Goal: Task Accomplishment & Management: Complete application form

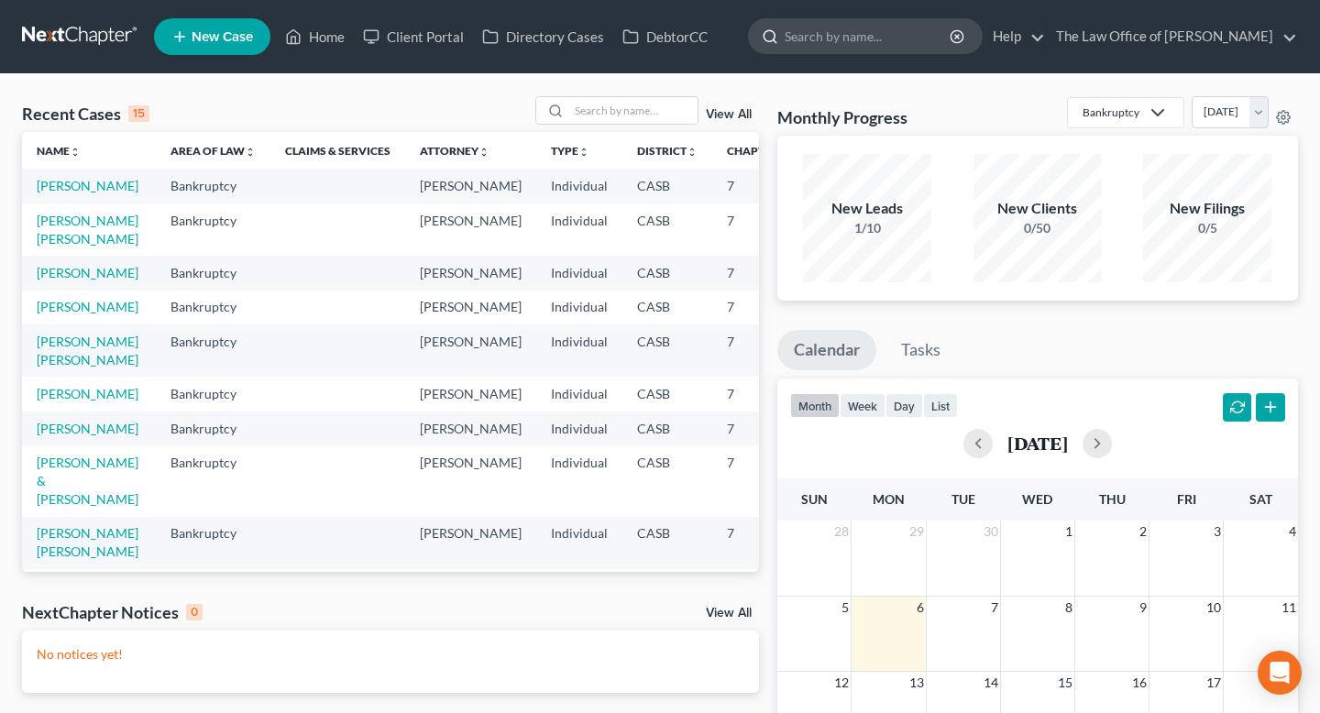
click at [850, 40] on input "search" at bounding box center [869, 36] width 168 height 34
type input "a"
click at [608, 97] on input "search" at bounding box center [633, 110] width 128 height 27
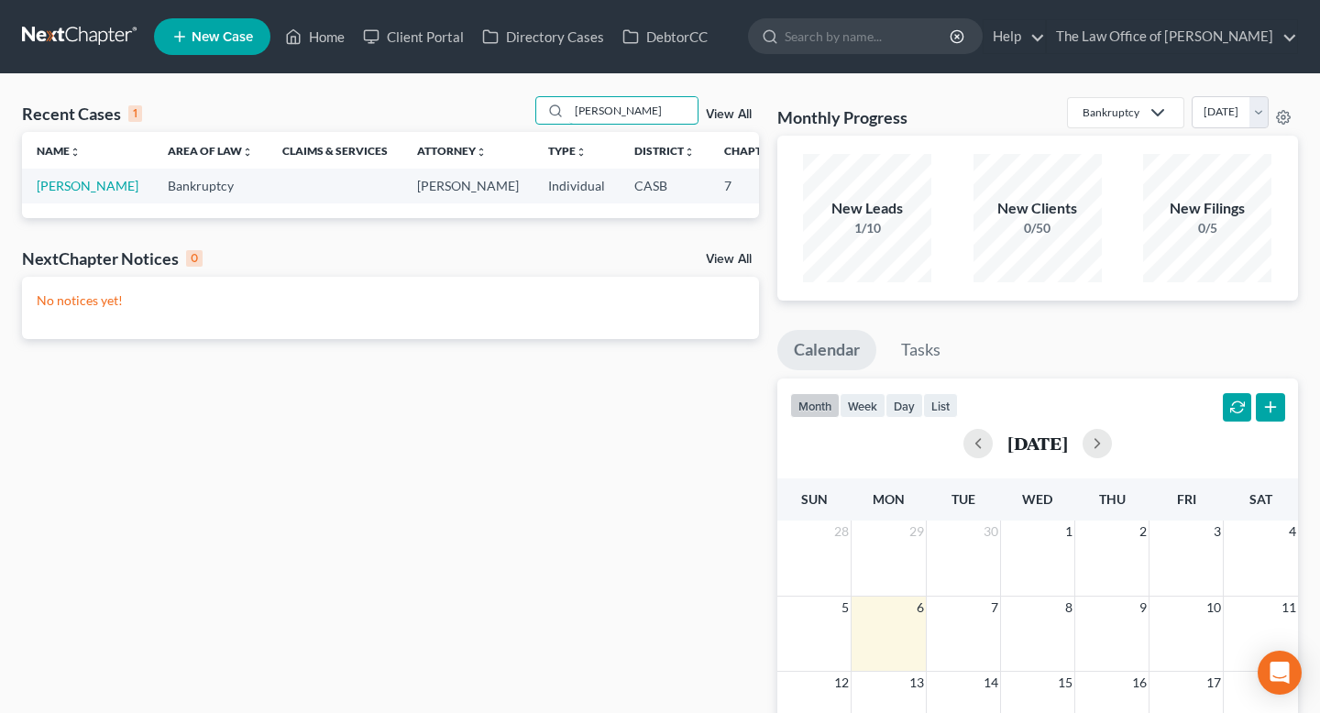
type input "[PERSON_NAME]"
click at [42, 195] on td "[PERSON_NAME]" at bounding box center [87, 186] width 131 height 34
click at [52, 189] on link "[PERSON_NAME]" at bounding box center [88, 186] width 102 height 16
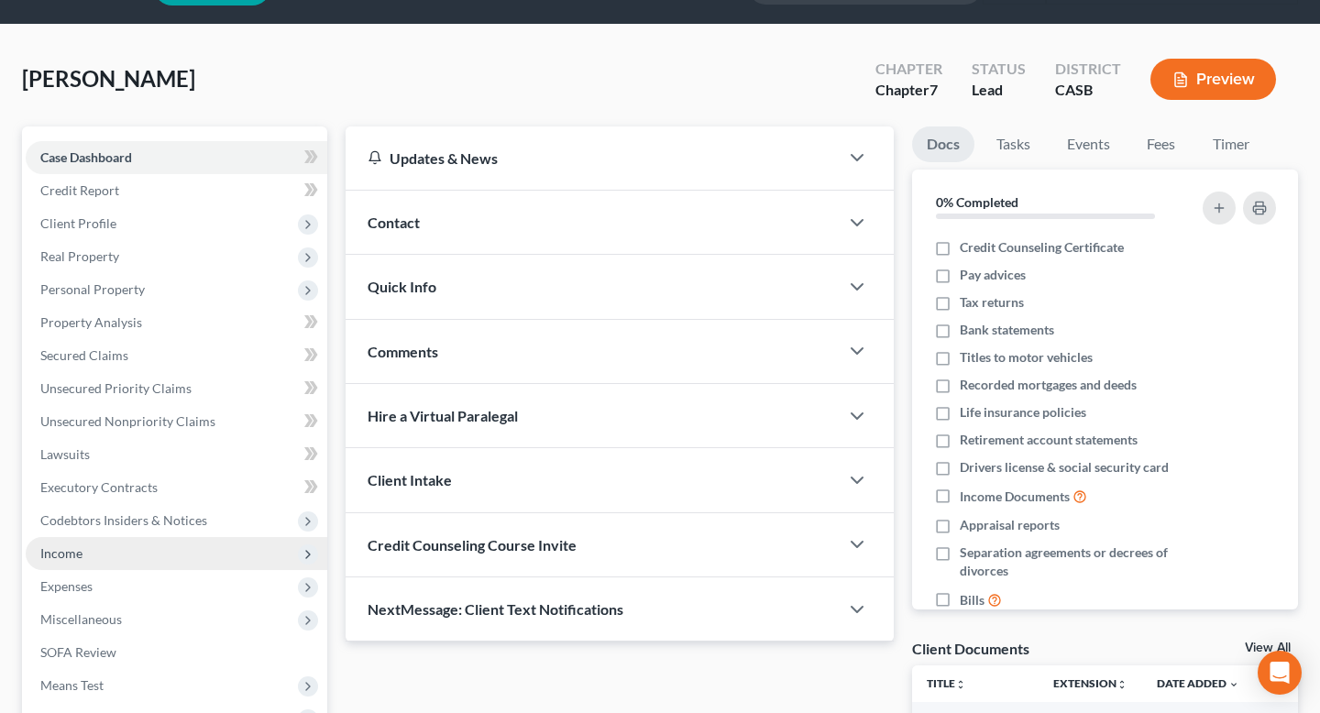
scroll to position [26, 0]
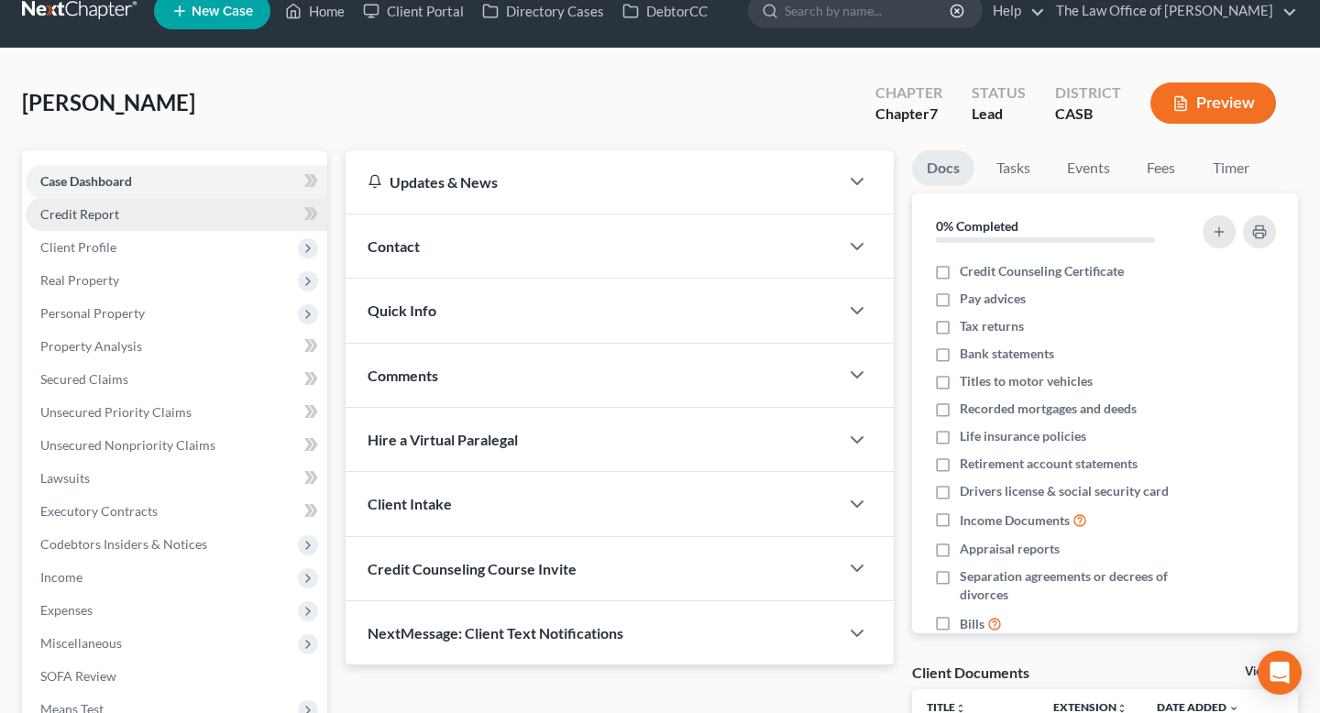
click at [59, 218] on span "Credit Report" at bounding box center [79, 214] width 79 height 16
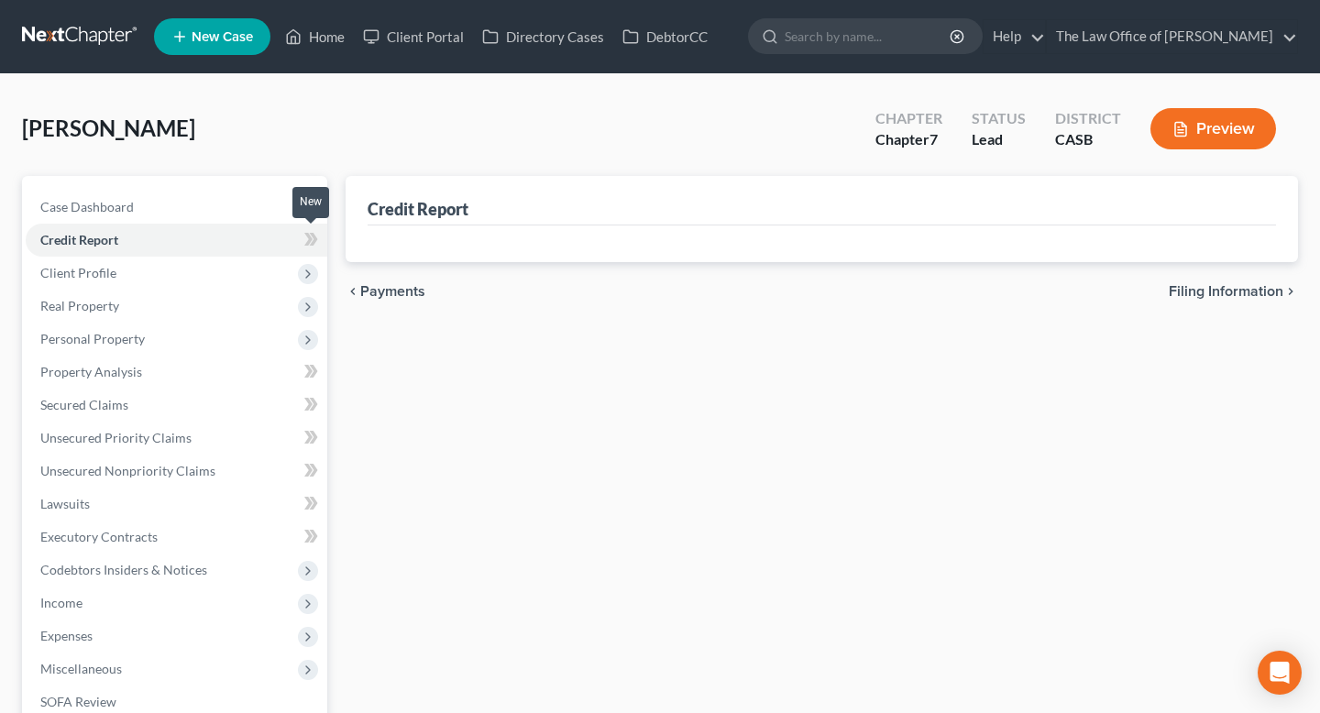
click at [309, 238] on icon at bounding box center [308, 239] width 8 height 13
type textarea "Credit"
click at [309, 238] on icon at bounding box center [308, 239] width 8 height 13
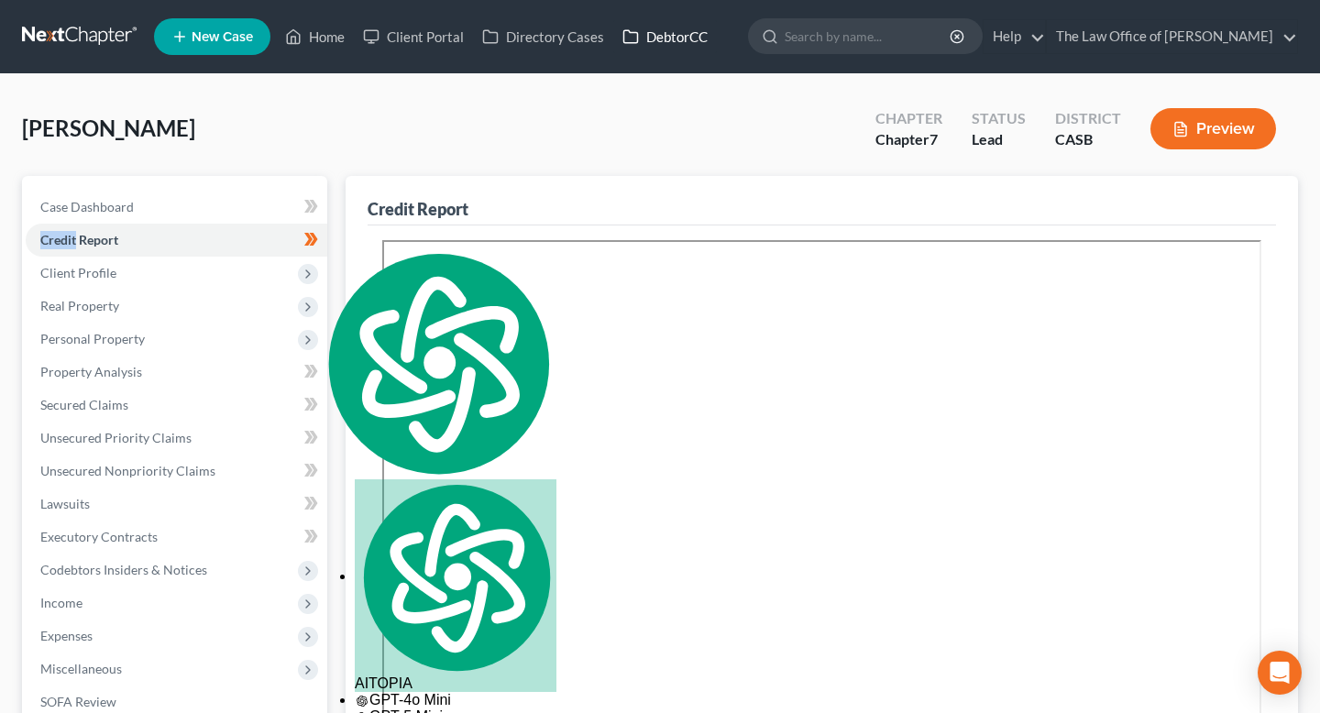
click at [677, 37] on link "DebtorCC" at bounding box center [665, 36] width 104 height 33
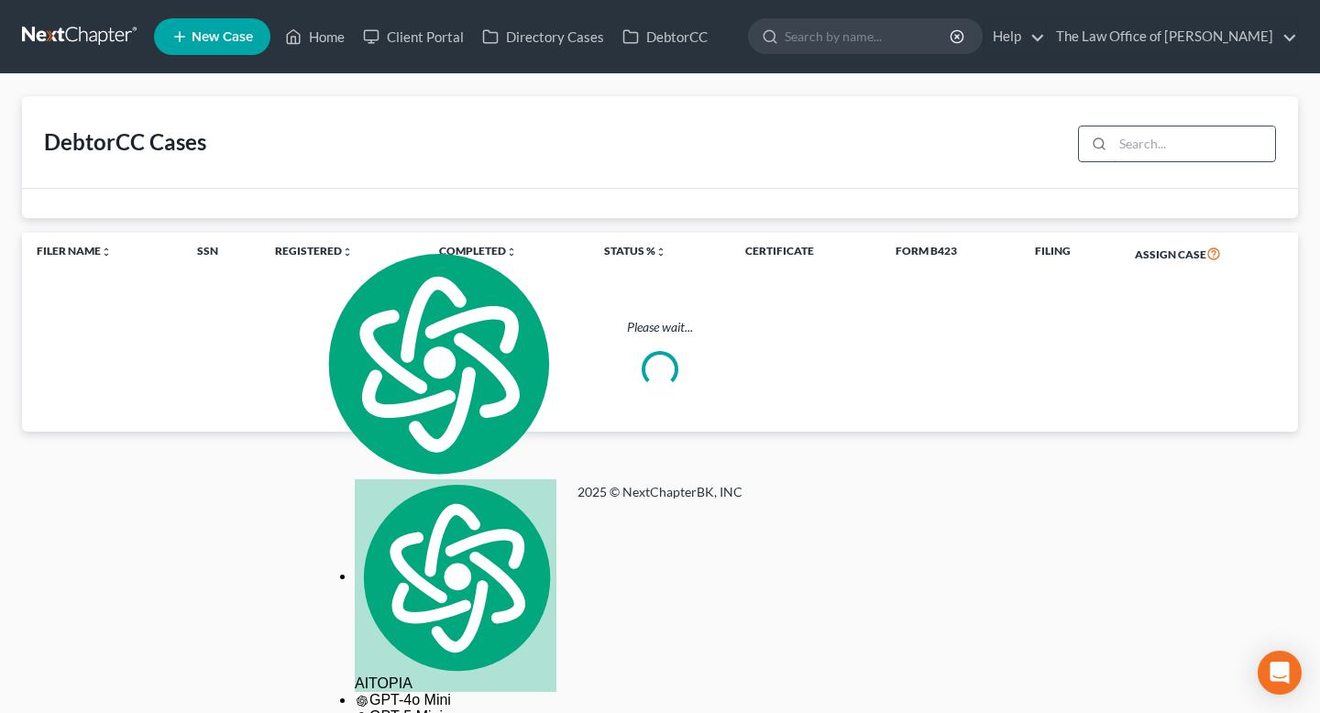
click at [1166, 142] on input "search" at bounding box center [1194, 144] width 162 height 35
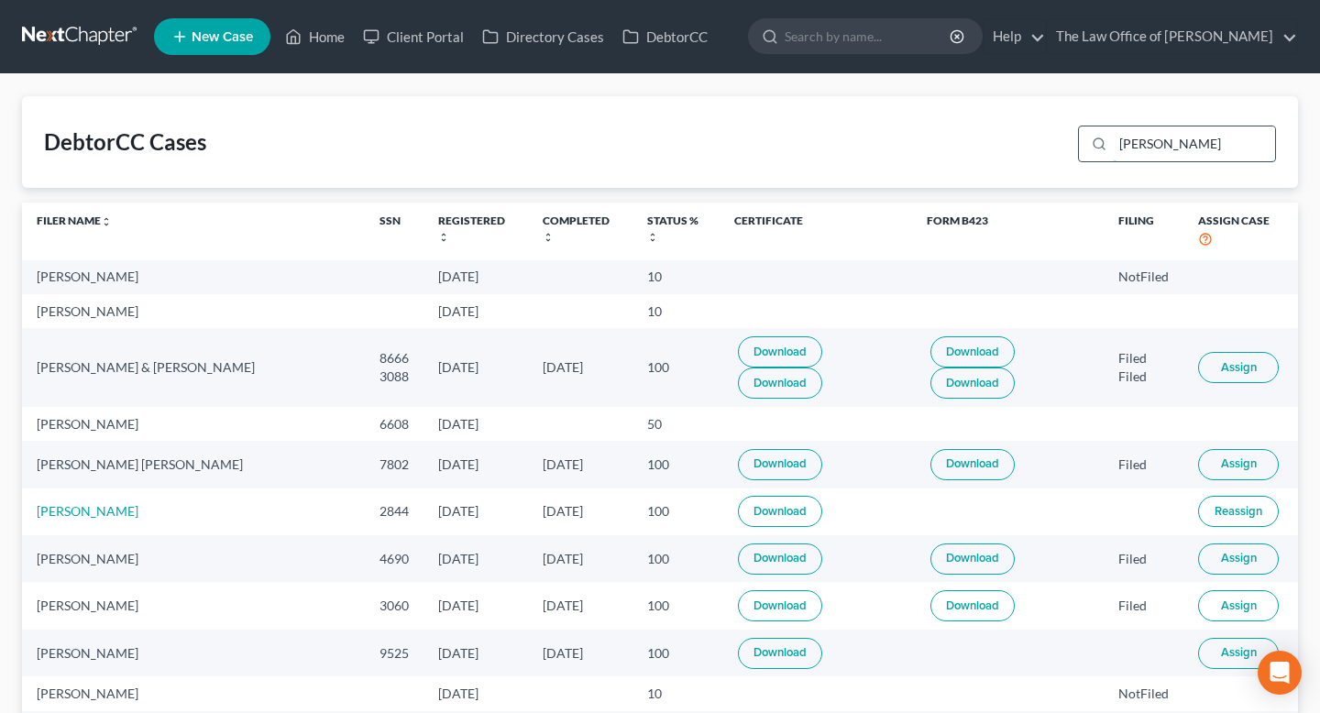
type input "[PERSON_NAME]"
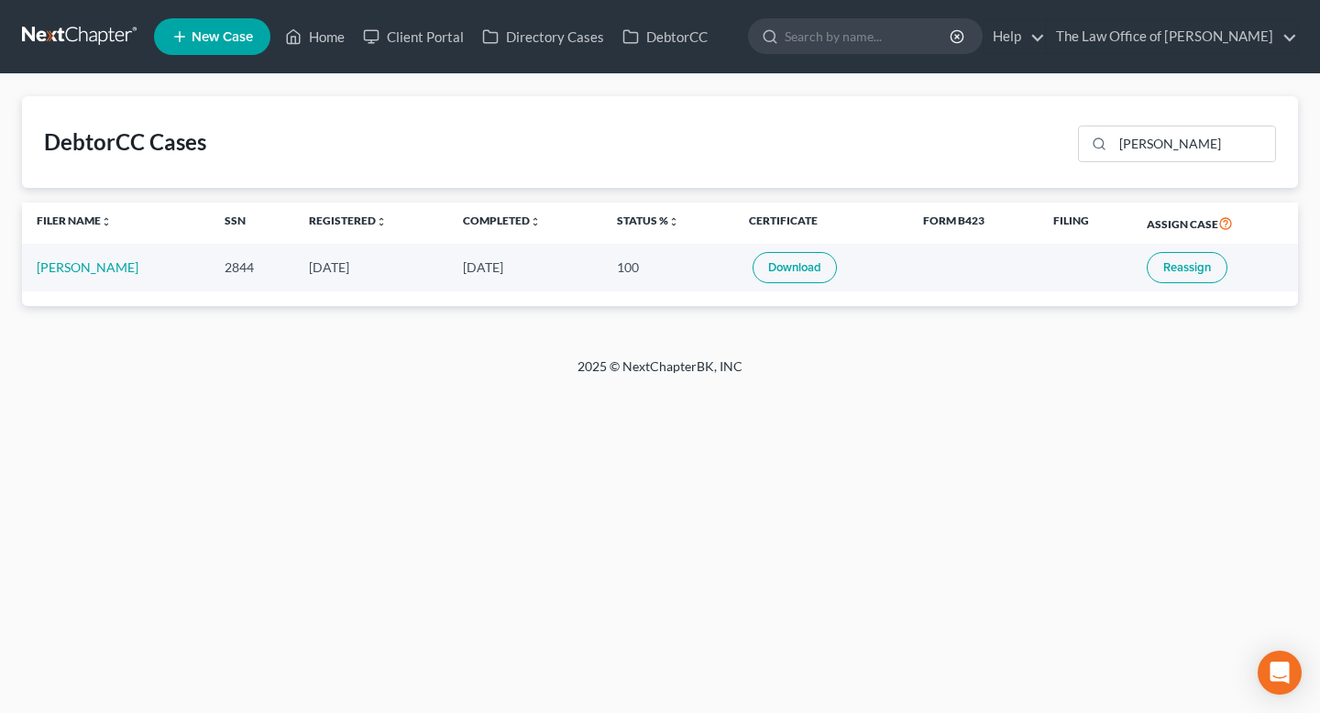
click at [1200, 262] on span "Reassign" at bounding box center [1187, 267] width 48 height 15
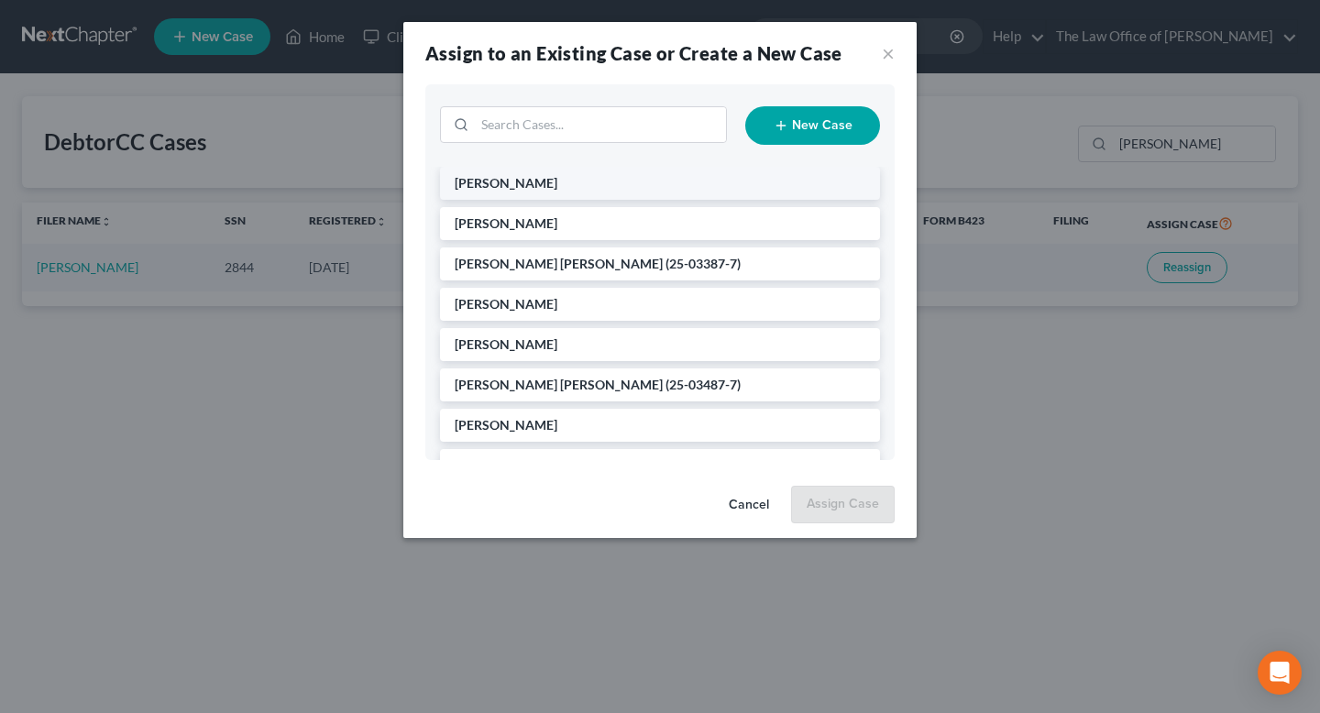
click at [539, 178] on span "[PERSON_NAME]" at bounding box center [506, 183] width 103 height 16
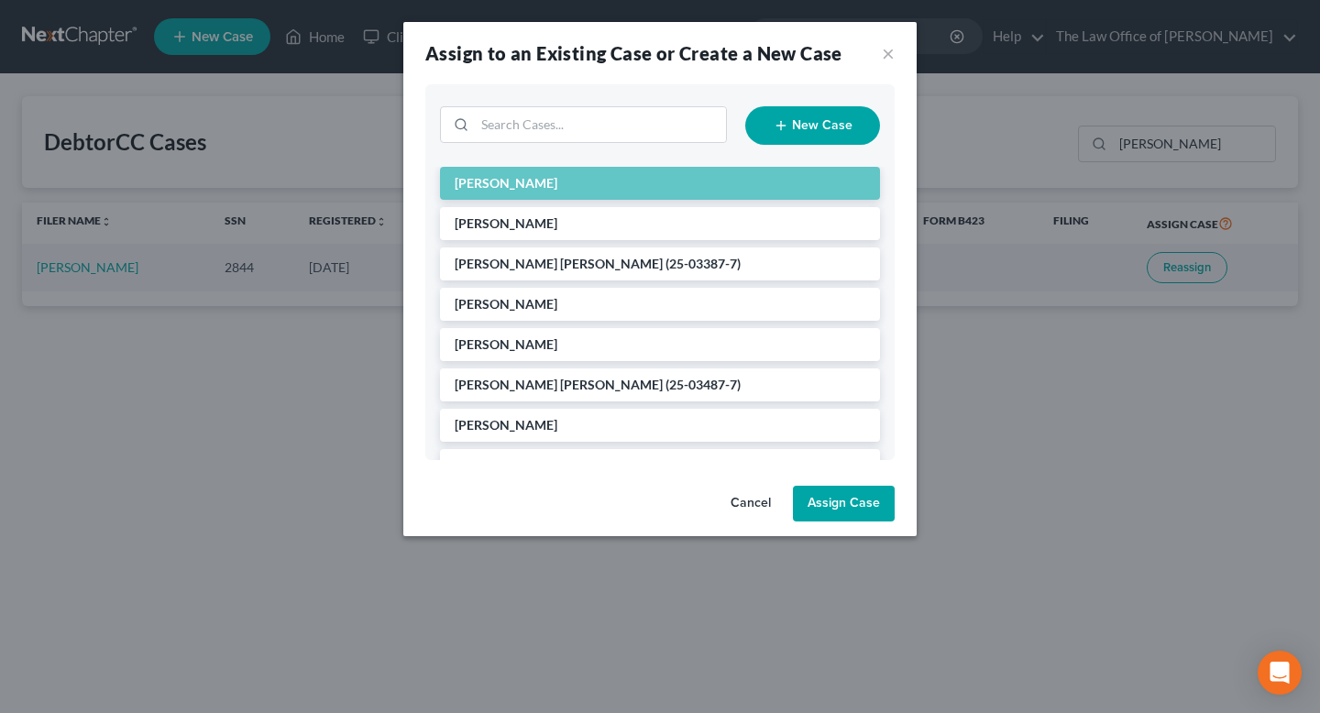
click at [845, 512] on button "Assign Case" at bounding box center [844, 504] width 102 height 37
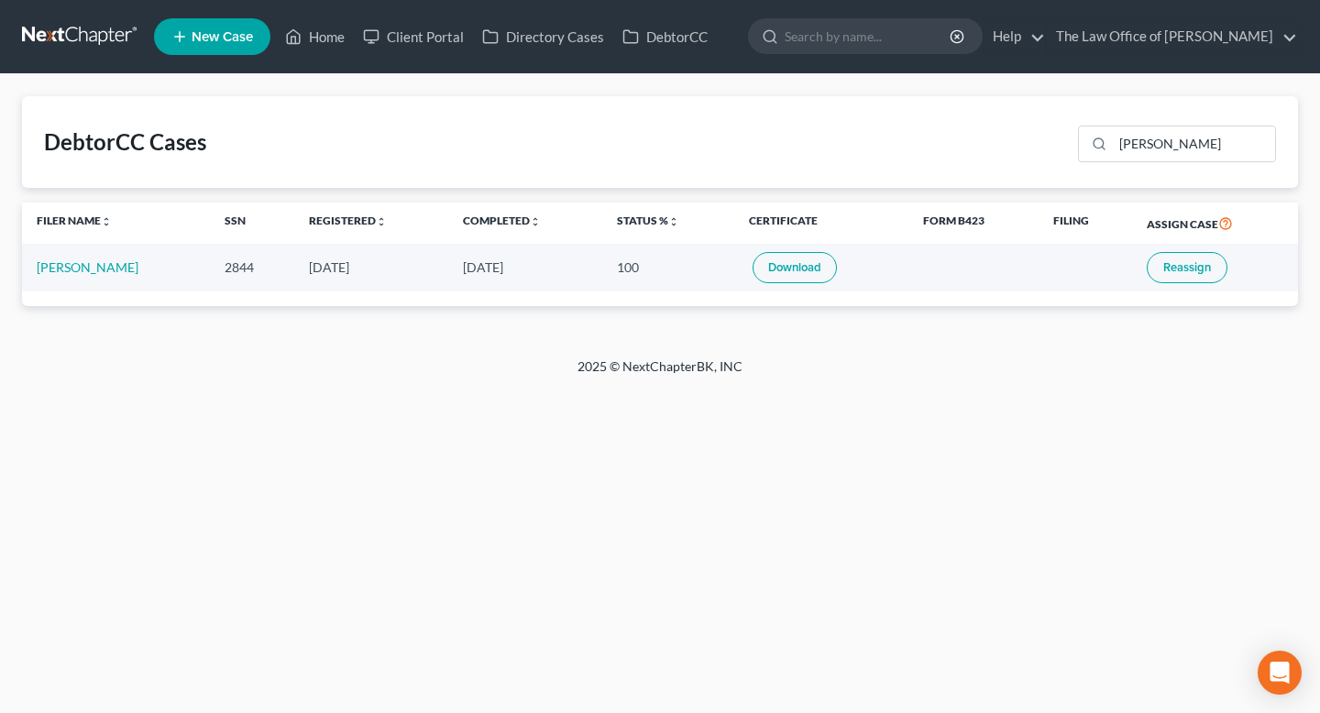
click at [801, 271] on link "Download" at bounding box center [795, 267] width 84 height 31
click at [310, 44] on link "Home" at bounding box center [315, 36] width 78 height 33
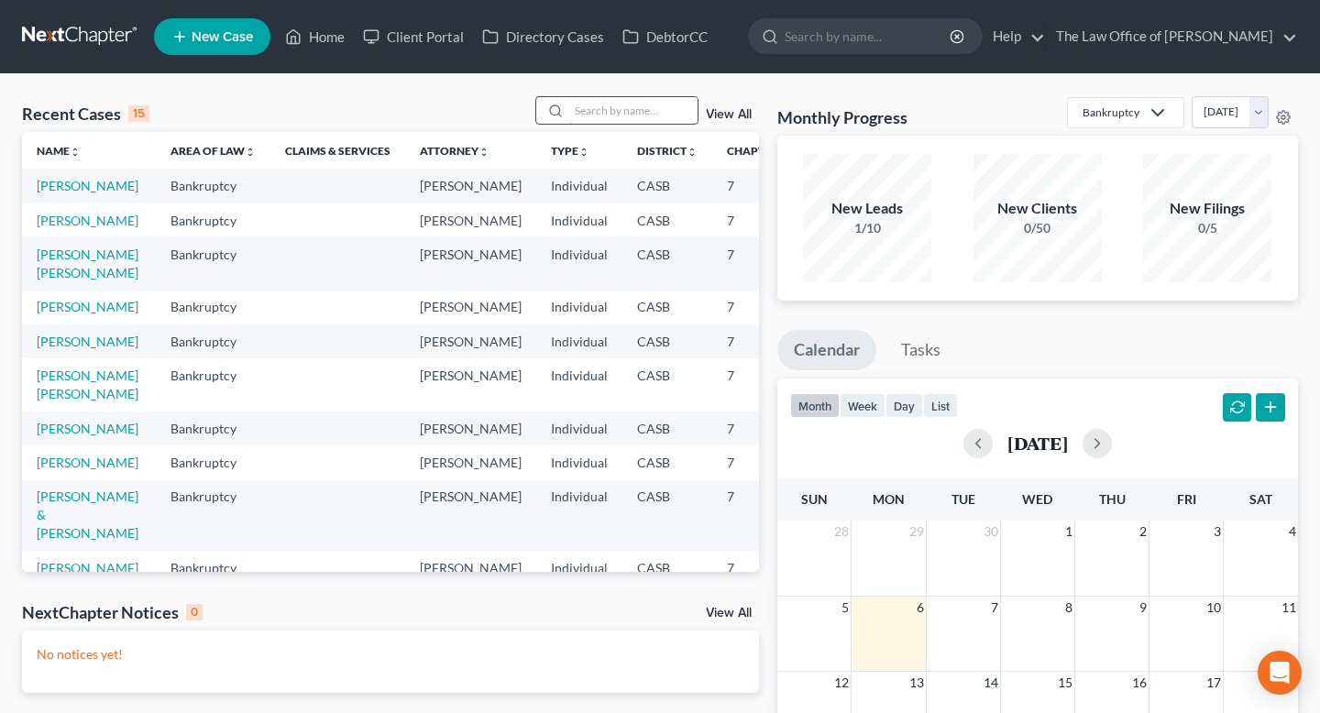
click at [634, 108] on input "search" at bounding box center [633, 110] width 128 height 27
click at [65, 189] on link "[PERSON_NAME]" at bounding box center [88, 186] width 102 height 16
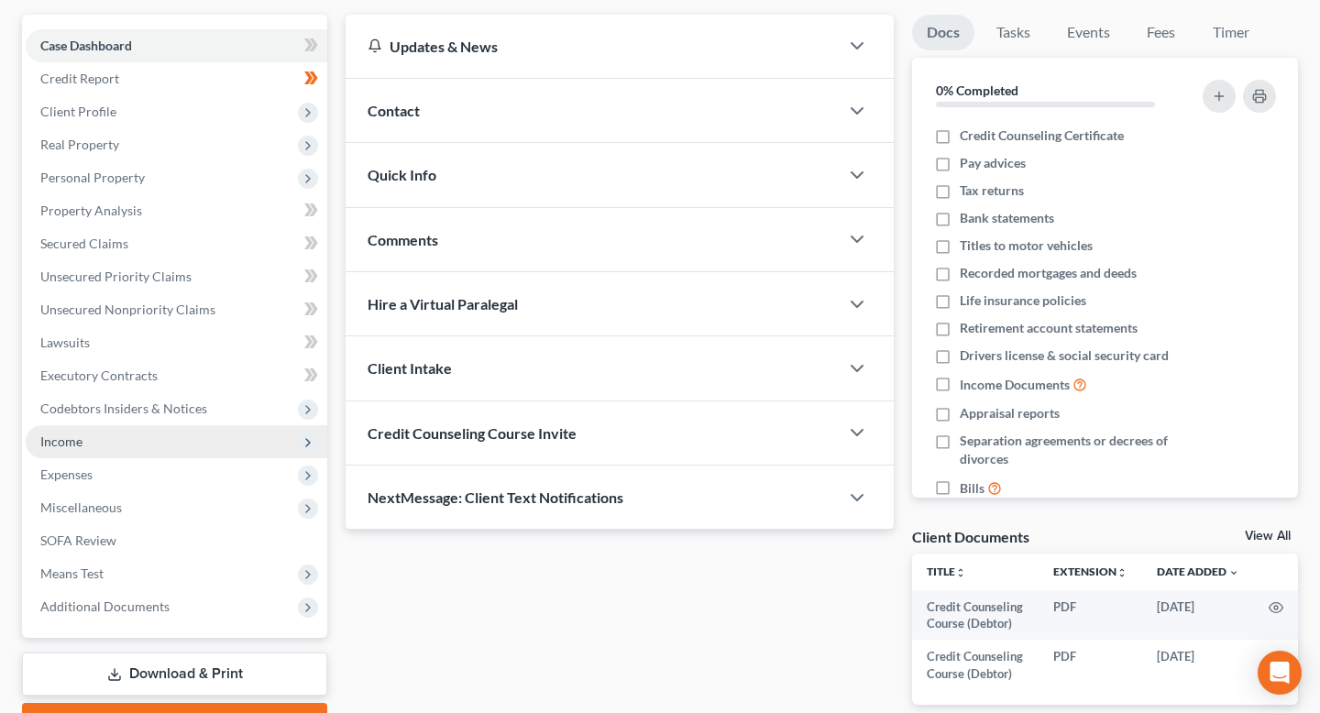
scroll to position [186, 0]
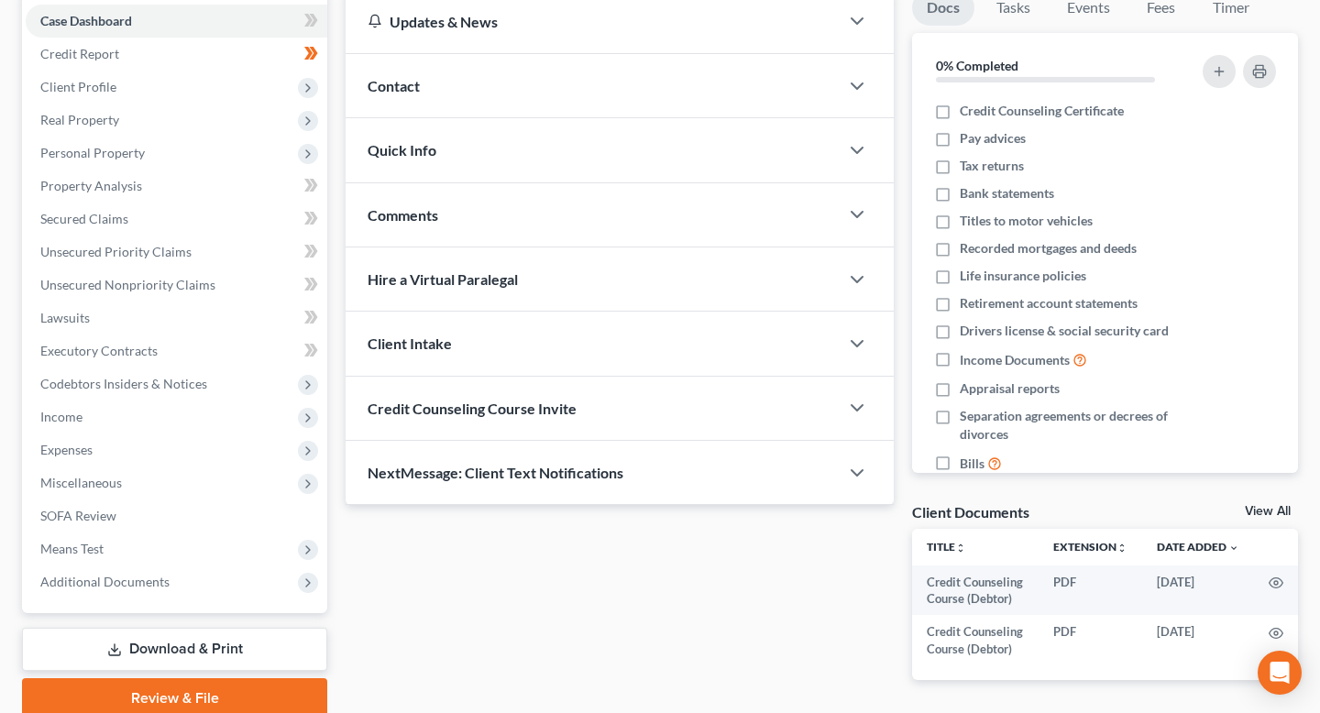
click at [175, 651] on link "Download & Print" at bounding box center [174, 649] width 305 height 43
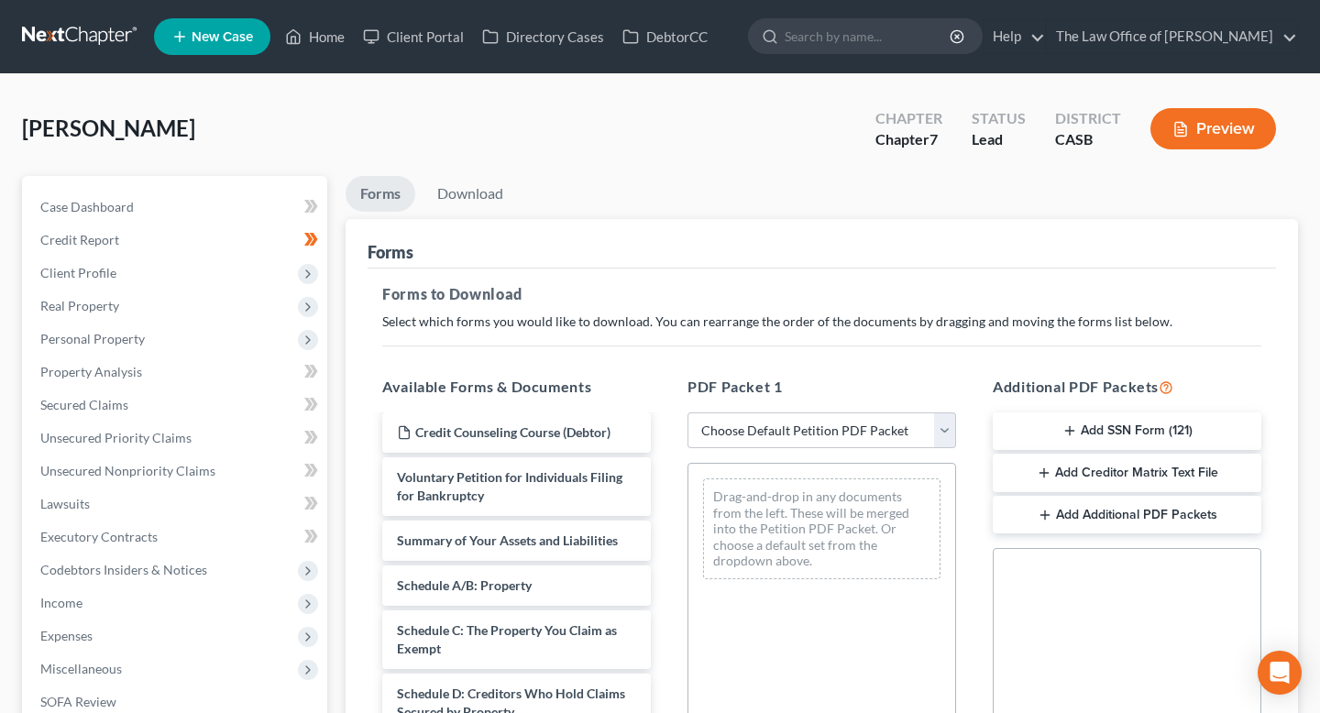
scroll to position [54, 0]
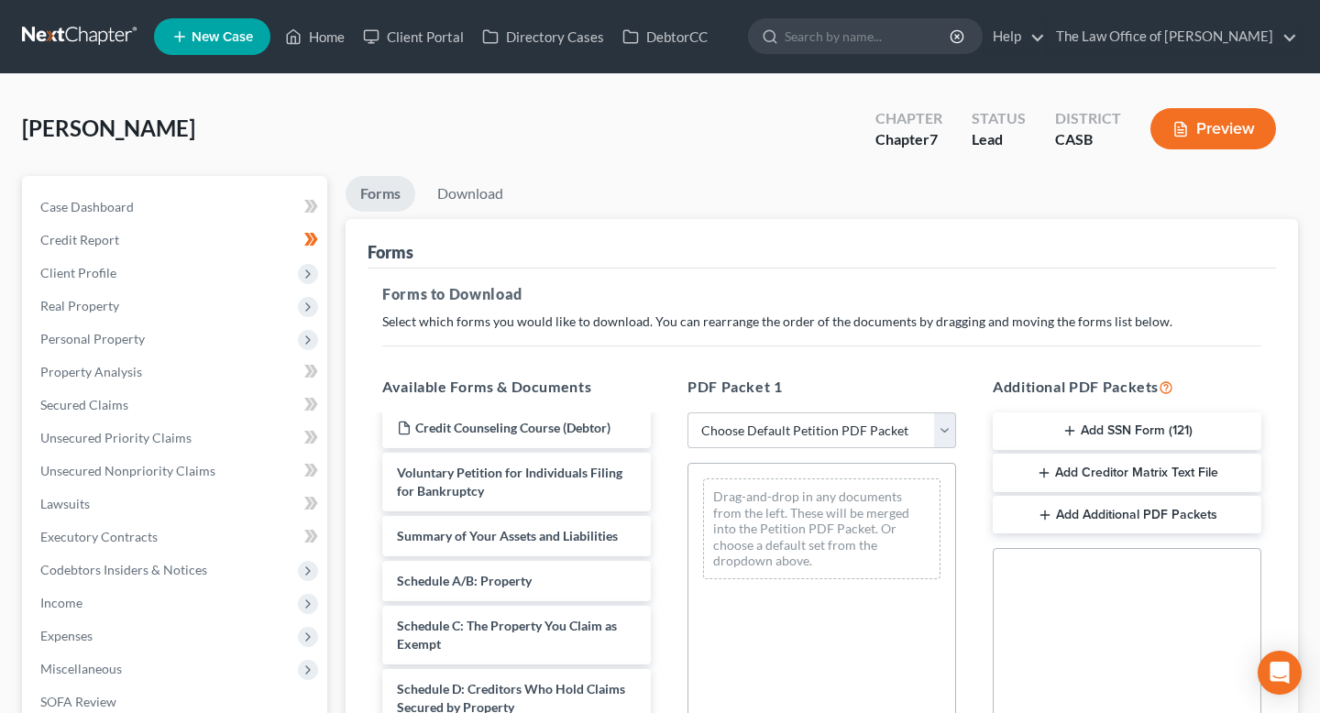
click at [1206, 421] on button "Add SSN Form (121)" at bounding box center [1127, 432] width 269 height 39
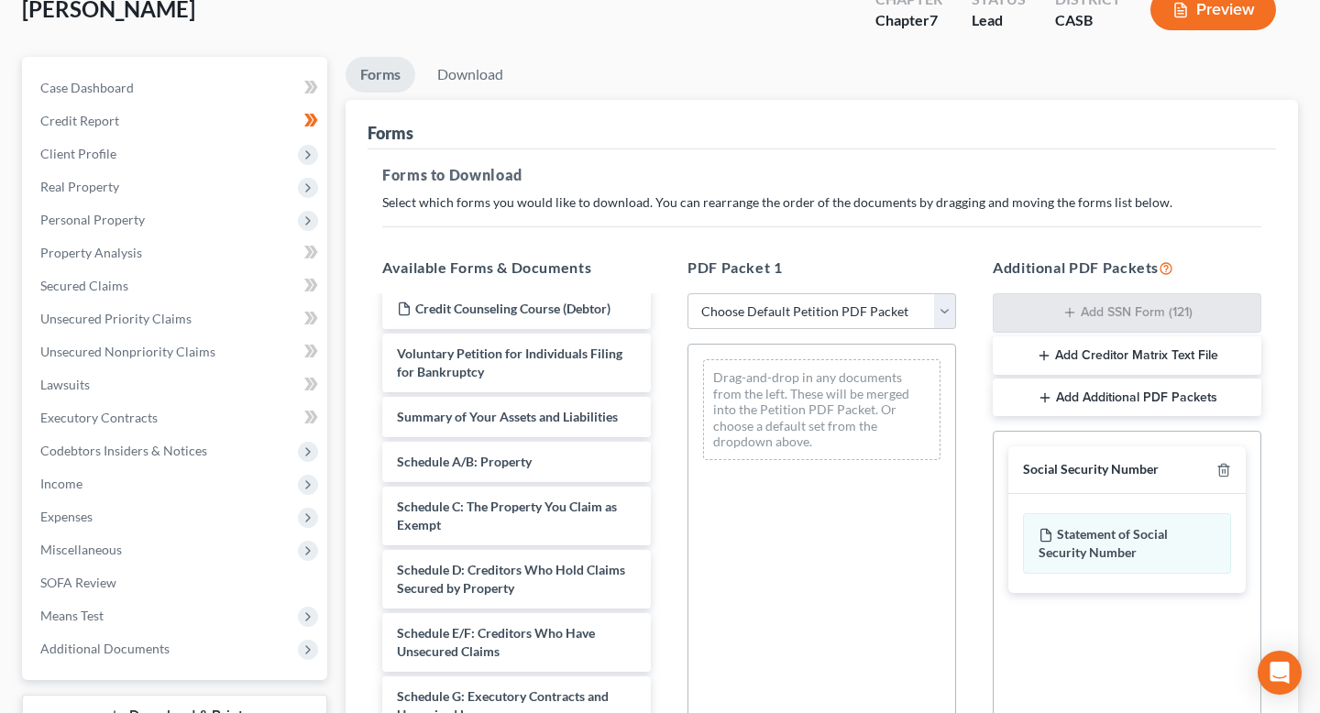
scroll to position [418, 0]
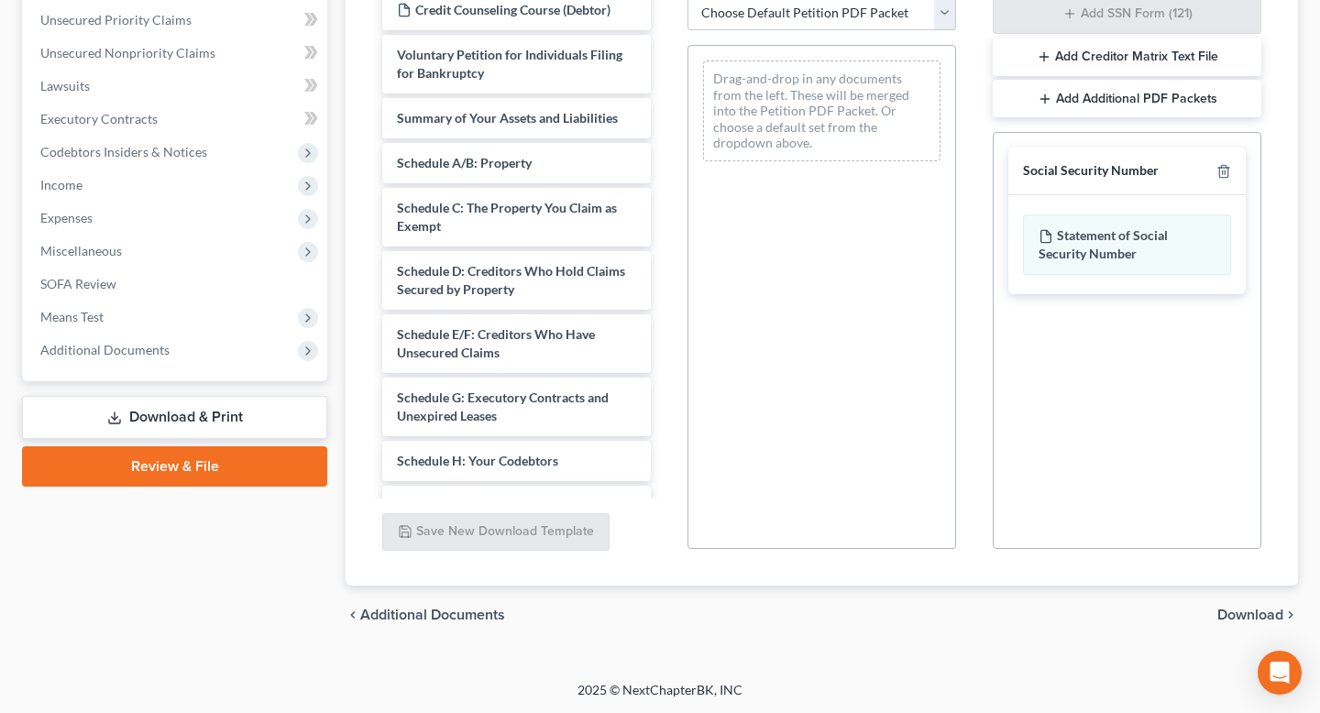
click at [1238, 608] on span "Download" at bounding box center [1250, 615] width 66 height 15
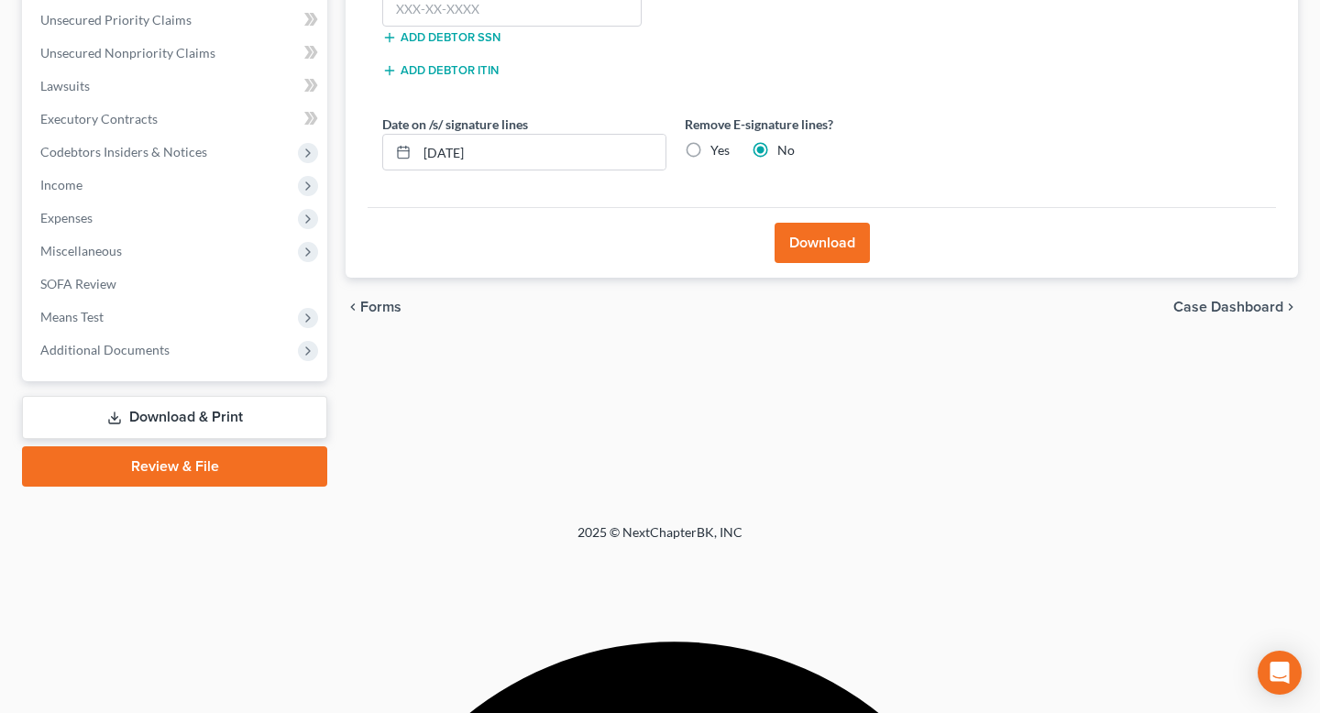
scroll to position [259, 0]
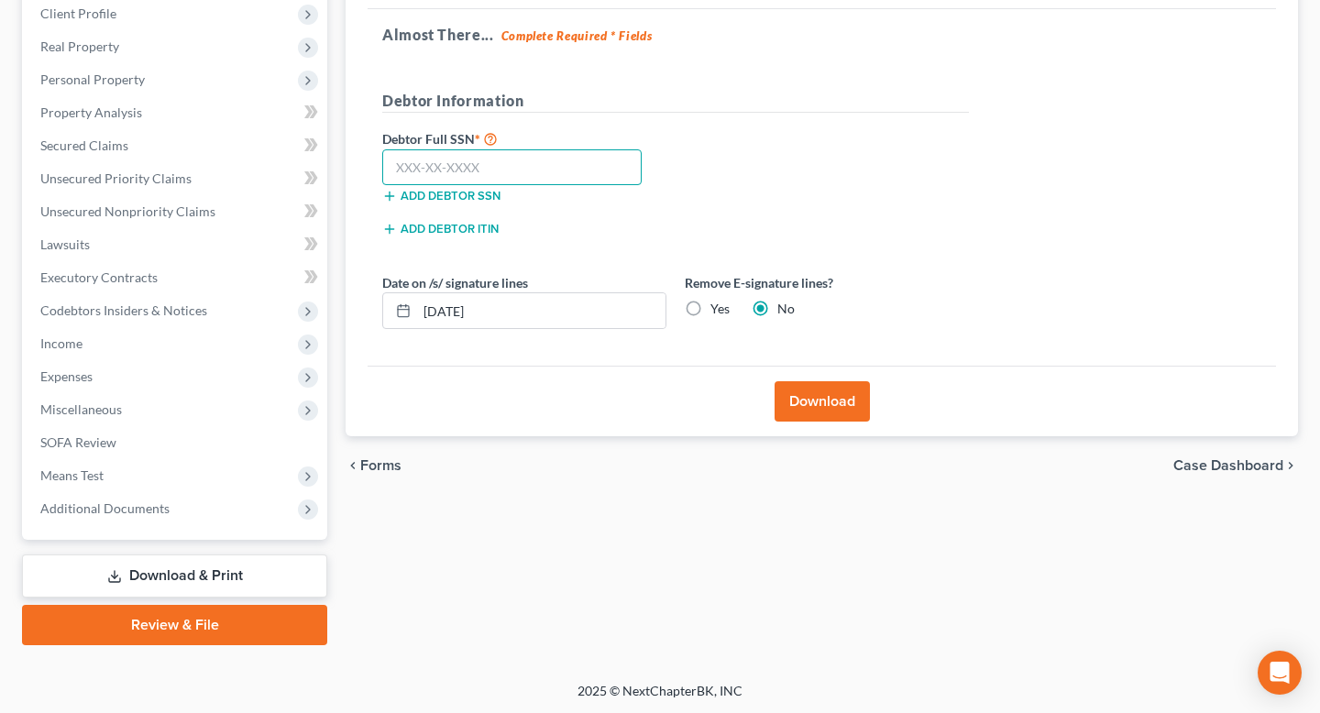
click at [500, 160] on input "text" at bounding box center [511, 167] width 259 height 37
type input "547-37-2844"
click at [714, 306] on label "Yes" at bounding box center [719, 309] width 19 height 18
click at [718, 306] on input "Yes" at bounding box center [724, 306] width 12 height 12
radio input "true"
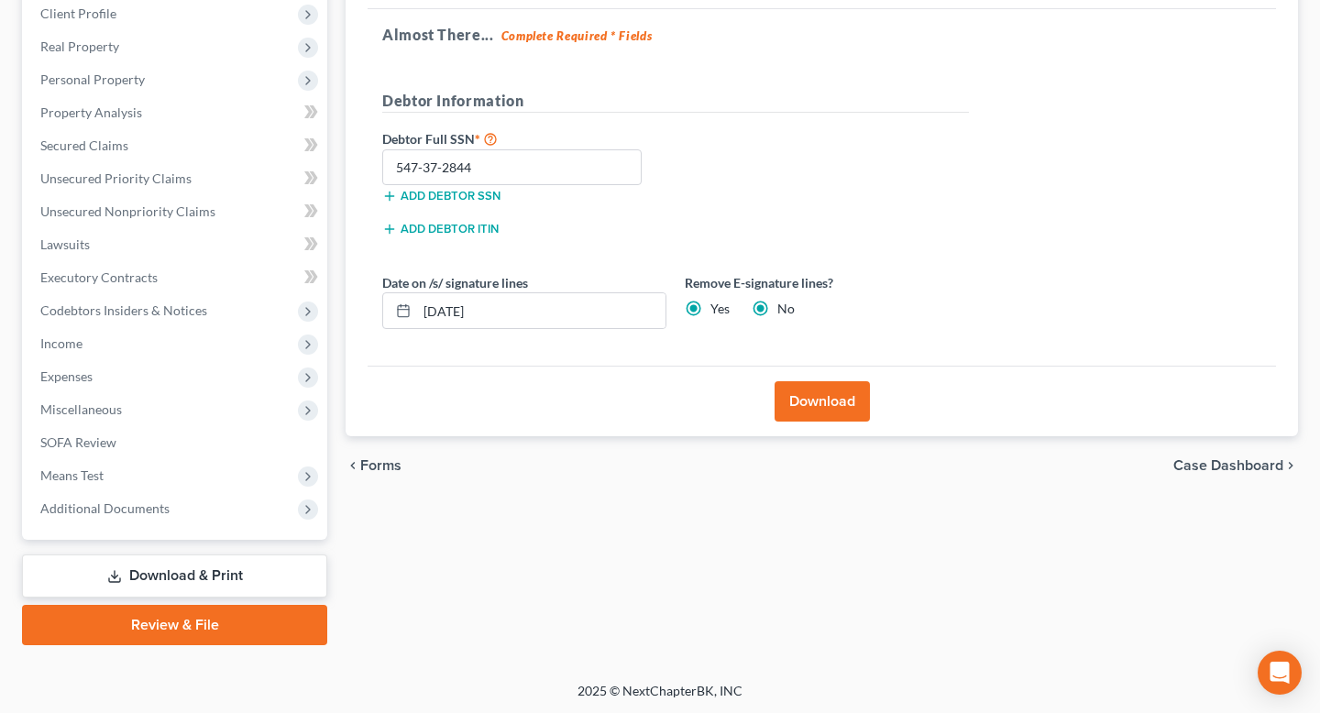
radio input "false"
click at [600, 306] on input "[DATE]" at bounding box center [541, 310] width 248 height 35
type input "1"
click at [850, 400] on button "Download" at bounding box center [822, 401] width 95 height 40
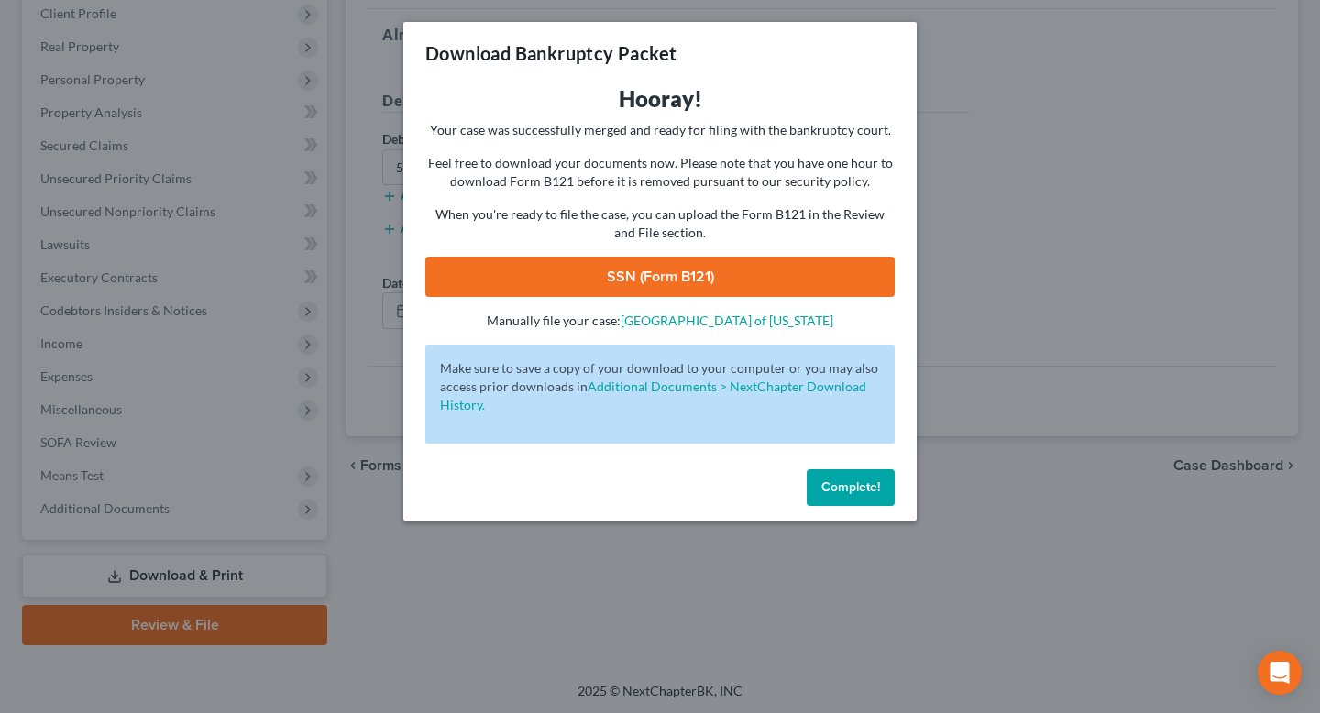
click at [735, 277] on link "SSN (Form B121)" at bounding box center [659, 277] width 469 height 40
click at [832, 475] on button "Complete!" at bounding box center [851, 487] width 88 height 37
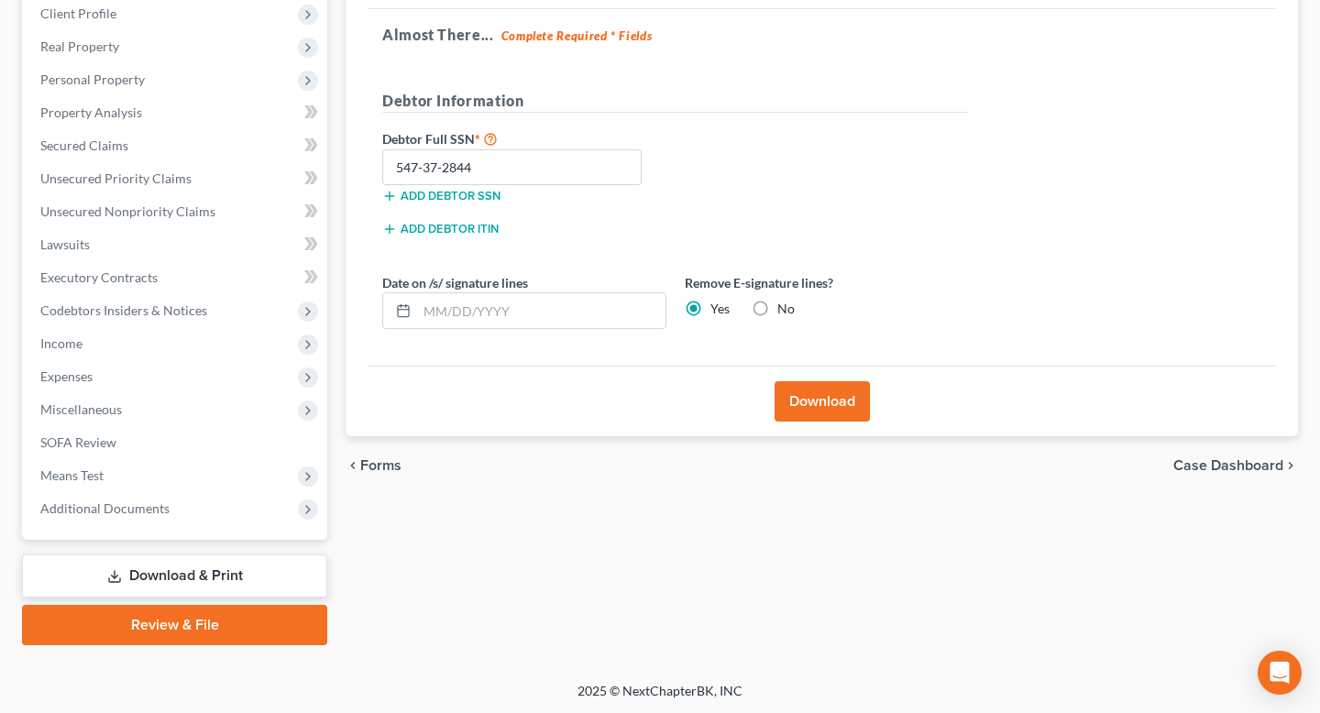
scroll to position [122, 0]
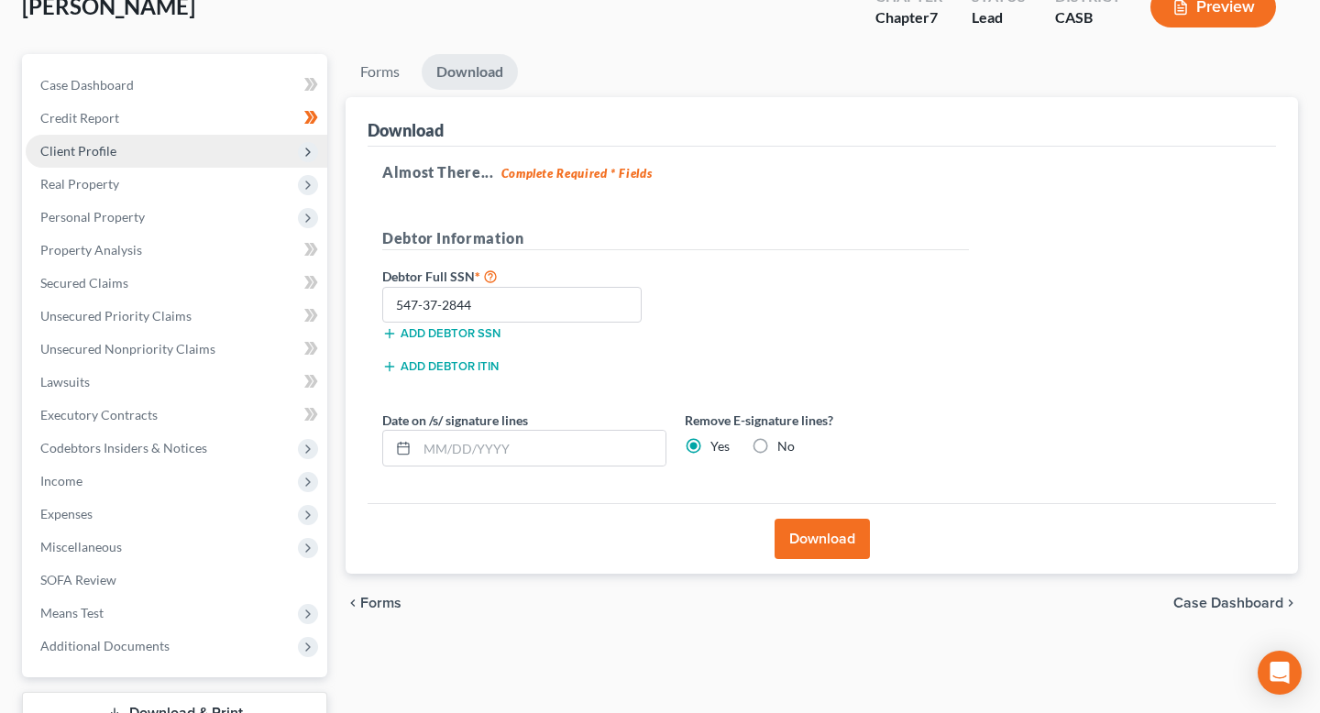
click at [105, 143] on span "Client Profile" at bounding box center [78, 151] width 76 height 16
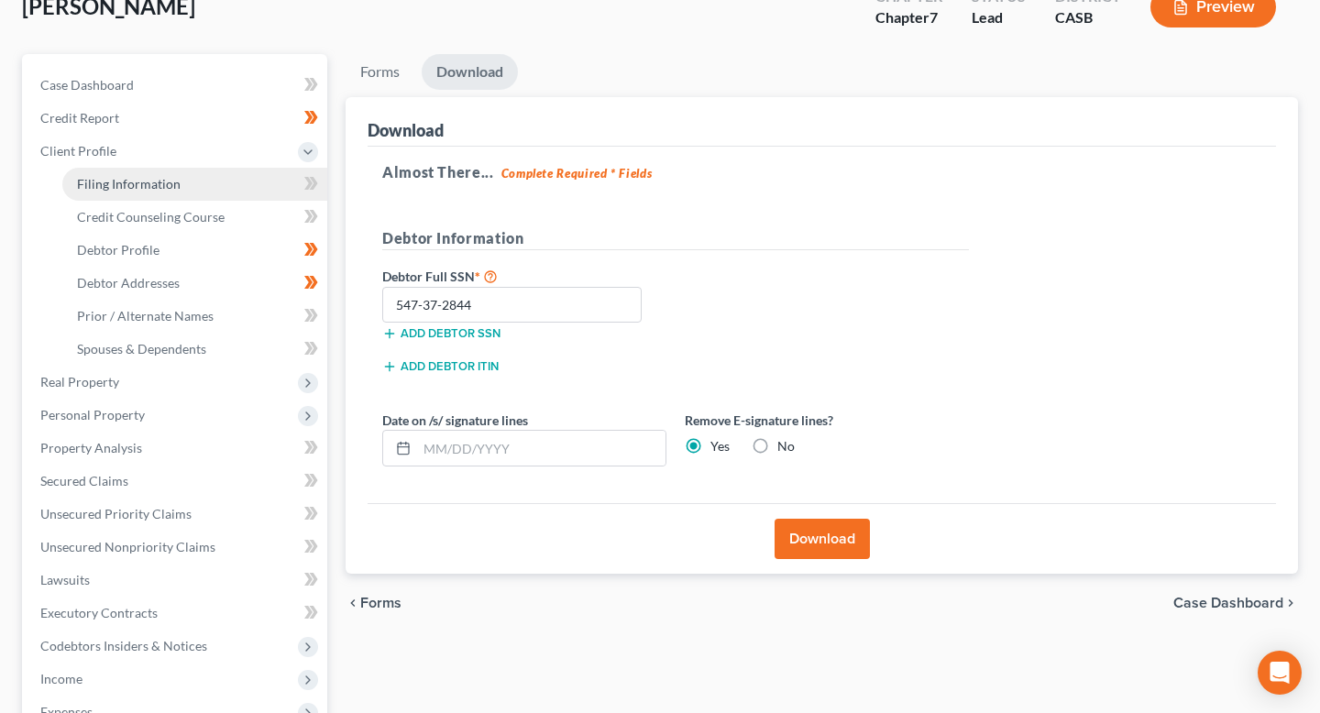
click at [140, 187] on span "Filing Information" at bounding box center [129, 184] width 104 height 16
select select "1"
select select "0"
select select "4"
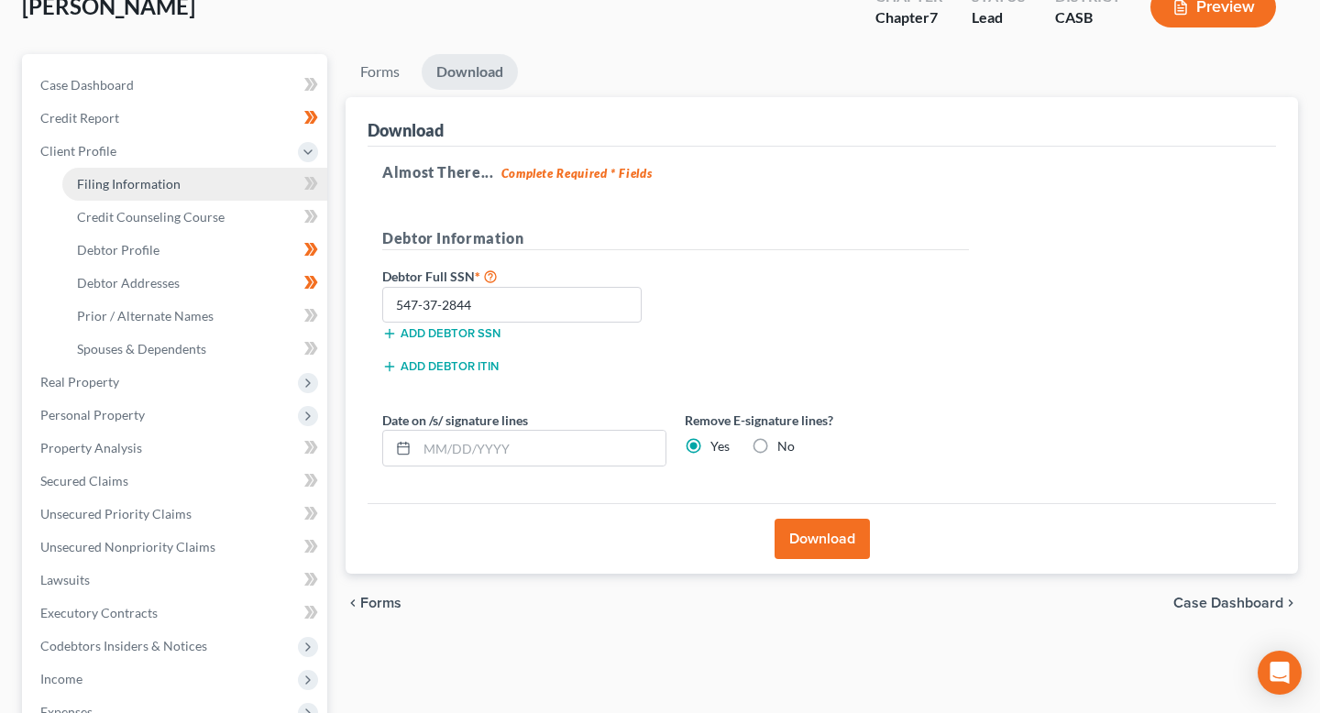
select select "0"
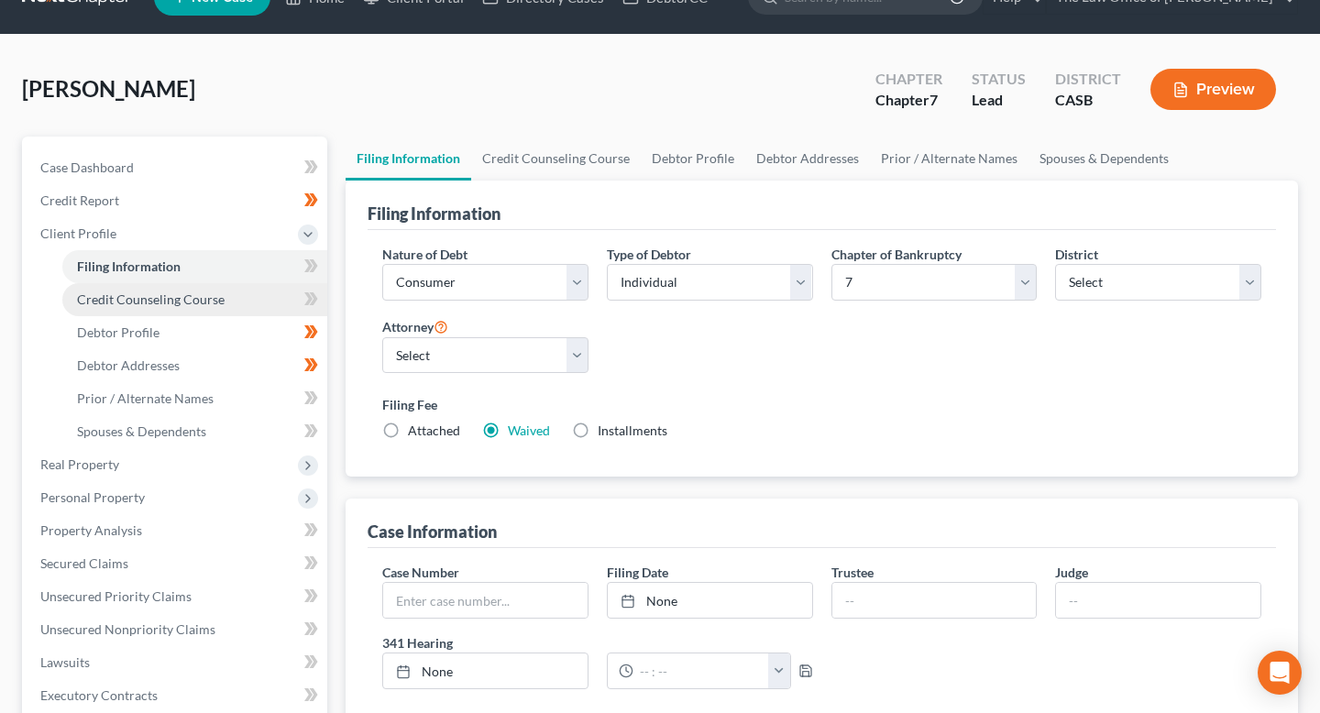
click at [219, 302] on span "Credit Counseling Course" at bounding box center [151, 300] width 148 height 16
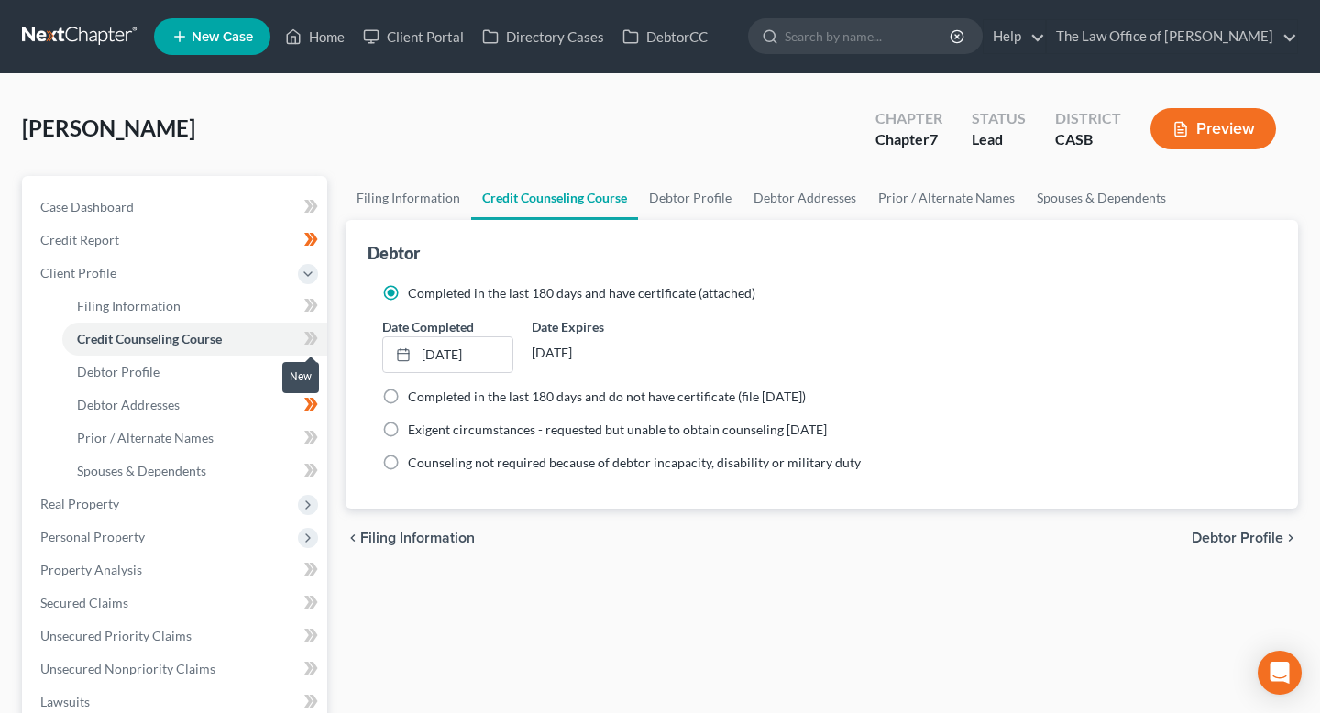
click at [304, 338] on icon at bounding box center [311, 338] width 14 height 23
click at [305, 338] on icon at bounding box center [311, 338] width 14 height 23
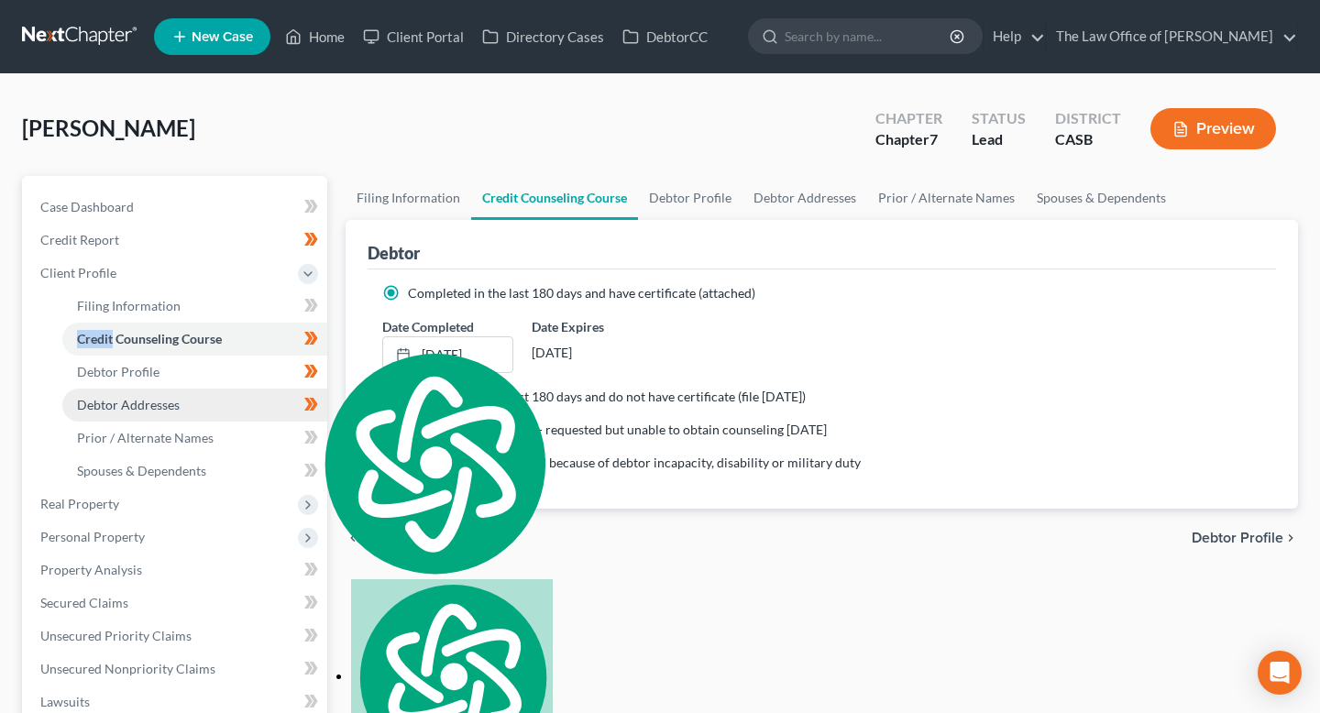
click at [227, 395] on link "Debtor Addresses" at bounding box center [194, 405] width 265 height 33
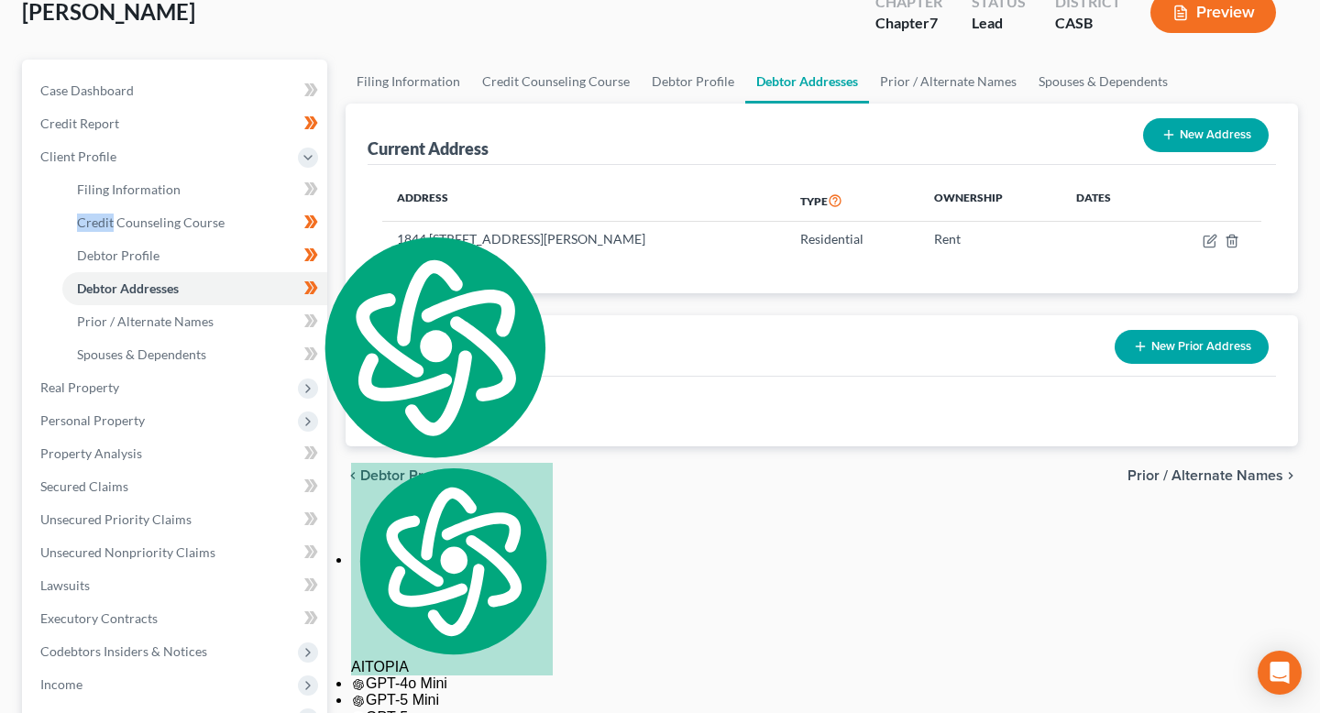
scroll to position [117, 0]
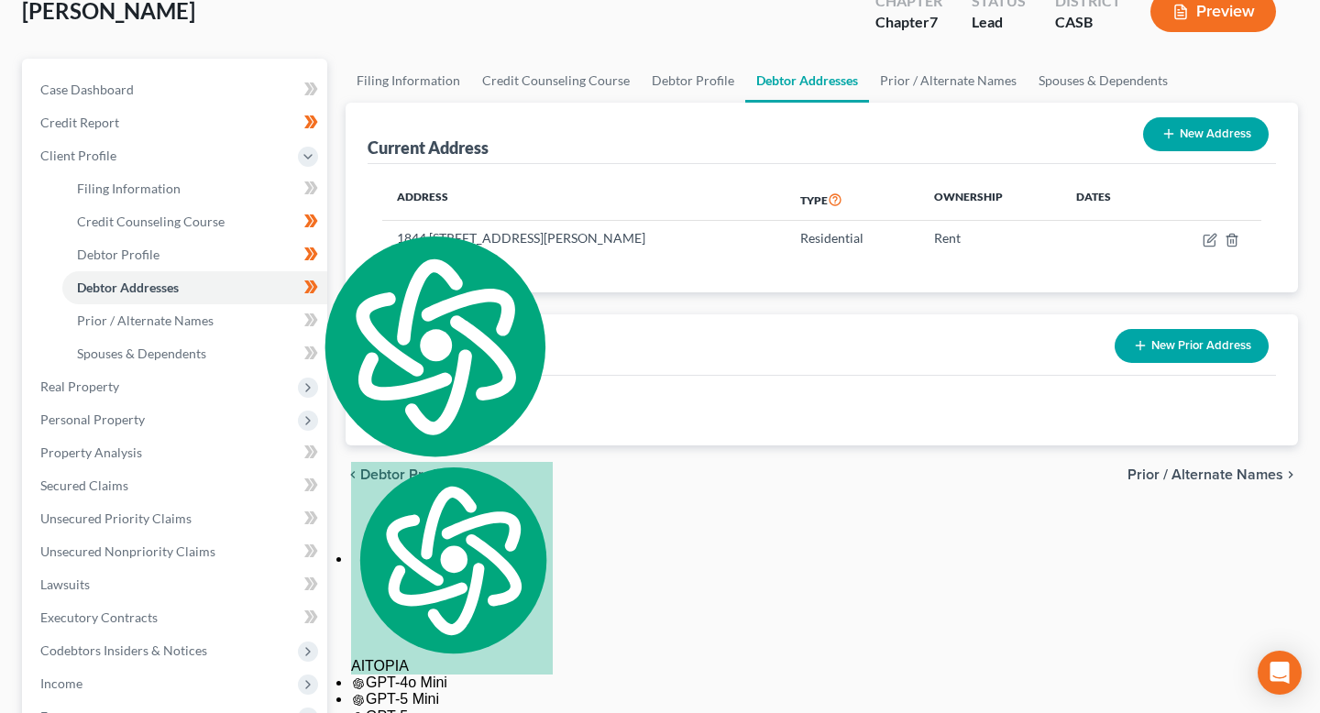
click at [681, 530] on div "Filing Information Credit Counseling Course Debtor Profile Debtor Addresses Pri…" at bounding box center [821, 522] width 971 height 927
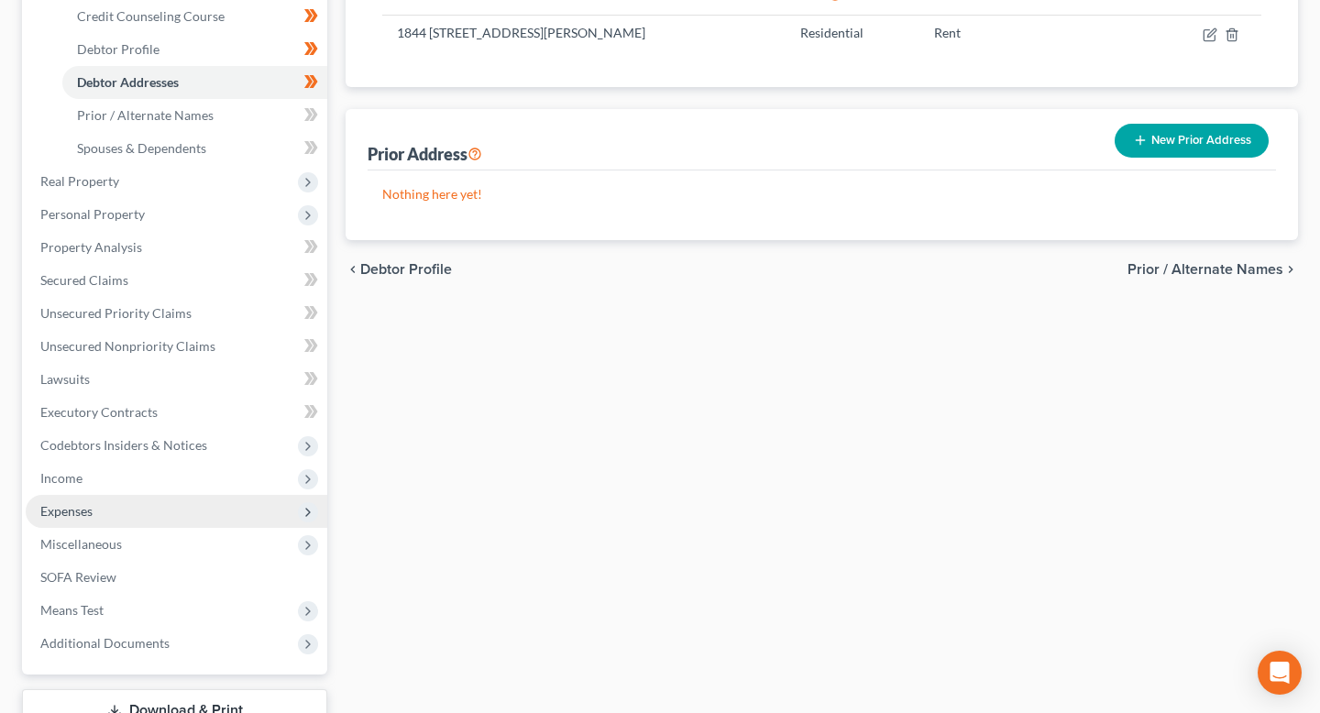
scroll to position [327, 0]
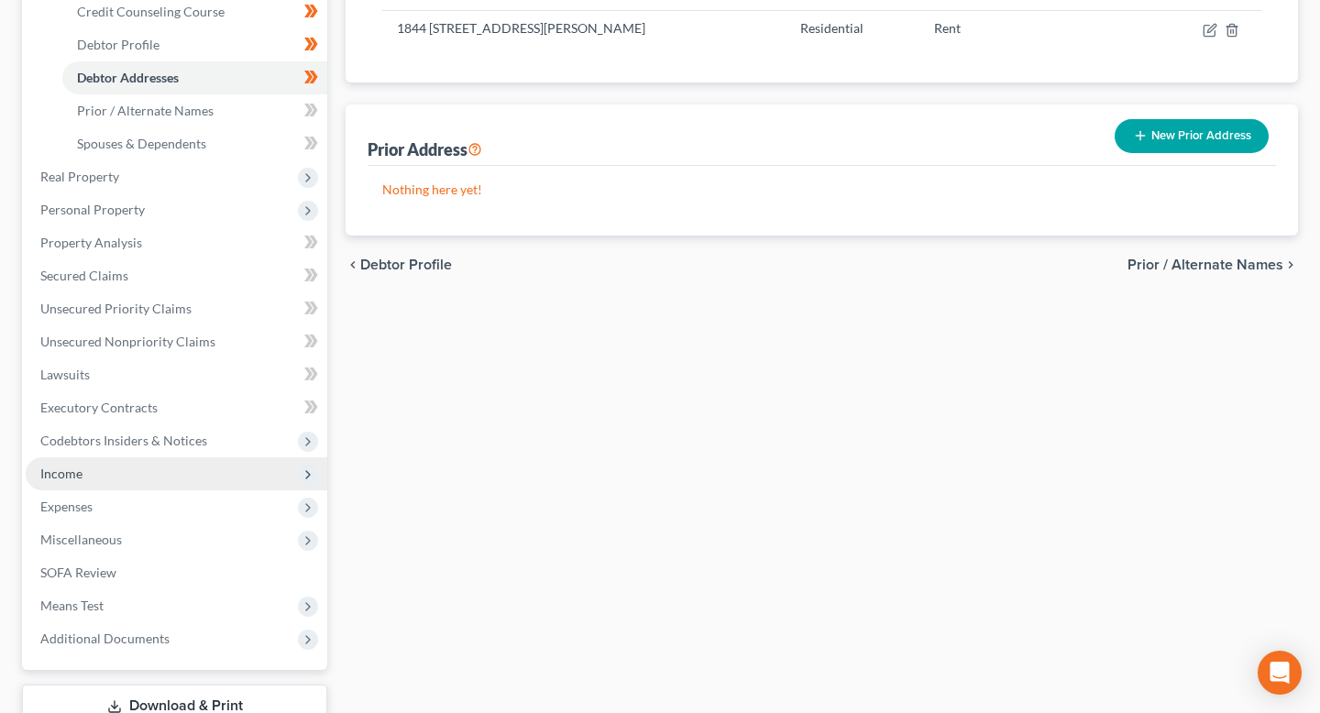
click at [133, 478] on span "Income" at bounding box center [177, 473] width 302 height 33
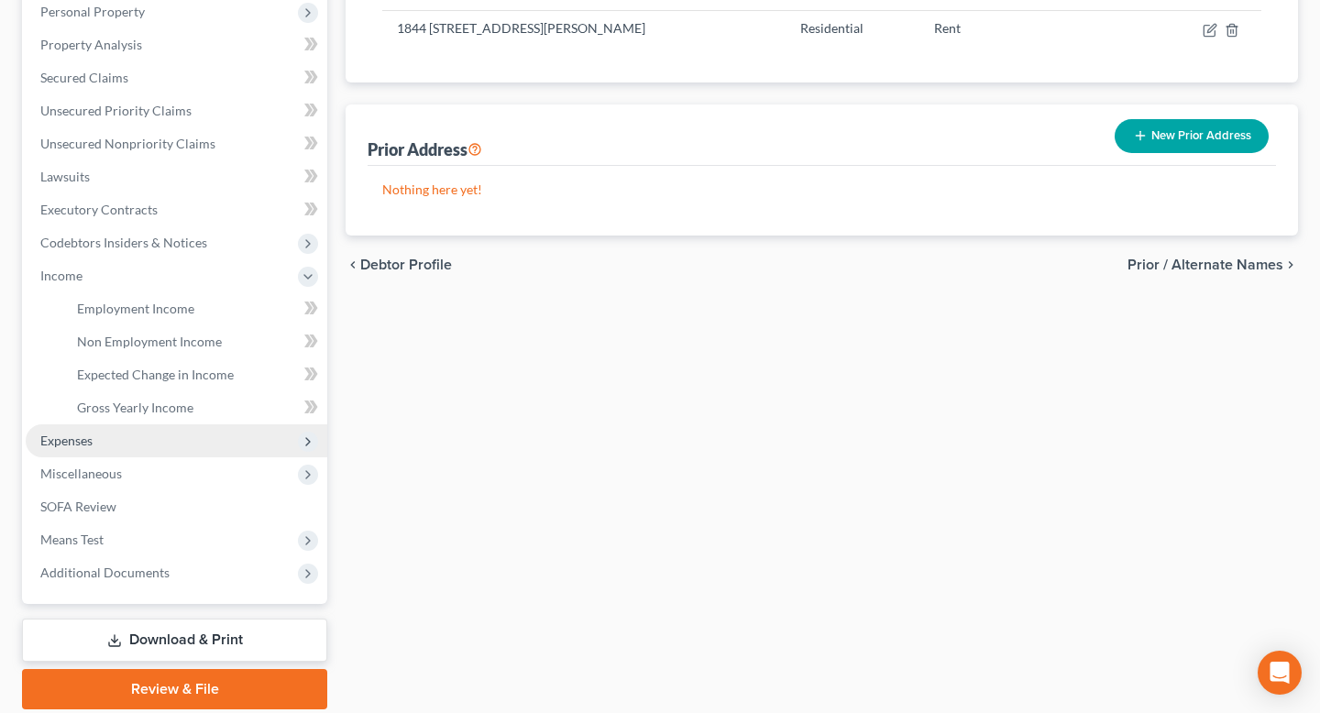
click at [125, 435] on span "Expenses" at bounding box center [177, 440] width 302 height 33
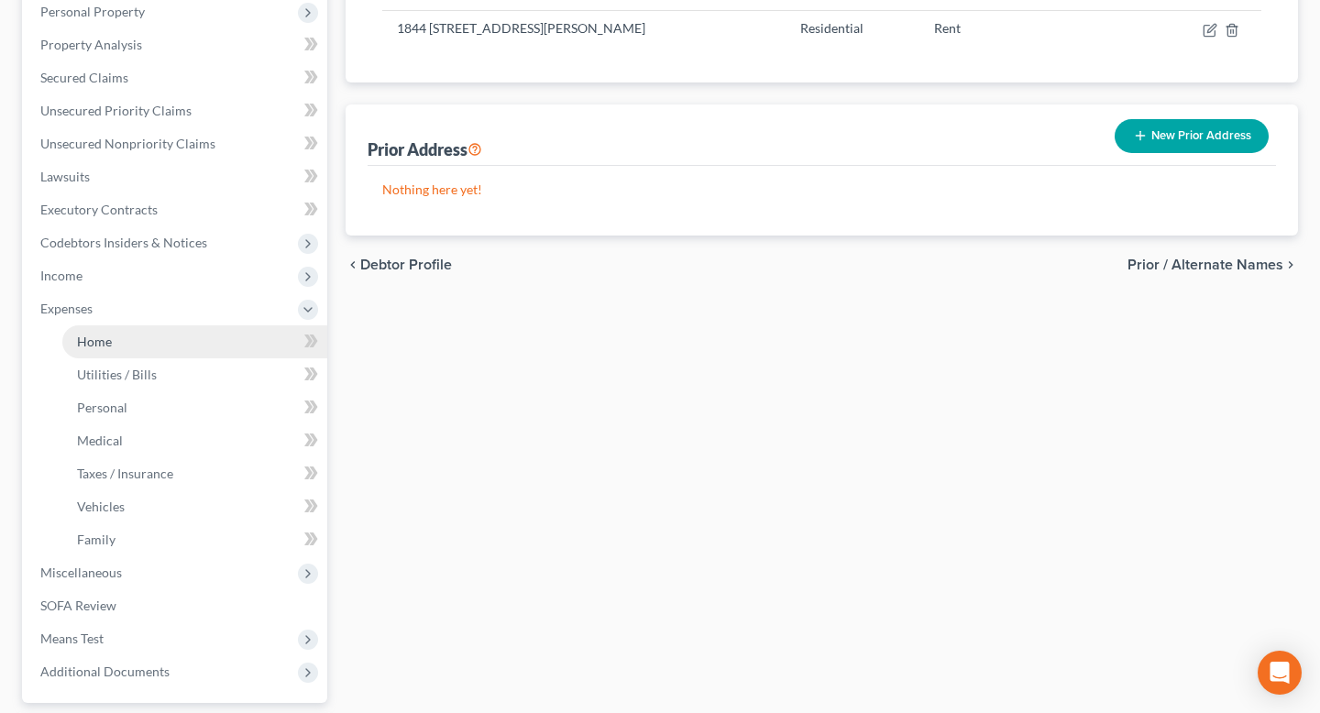
click at [135, 330] on link "Home" at bounding box center [194, 341] width 265 height 33
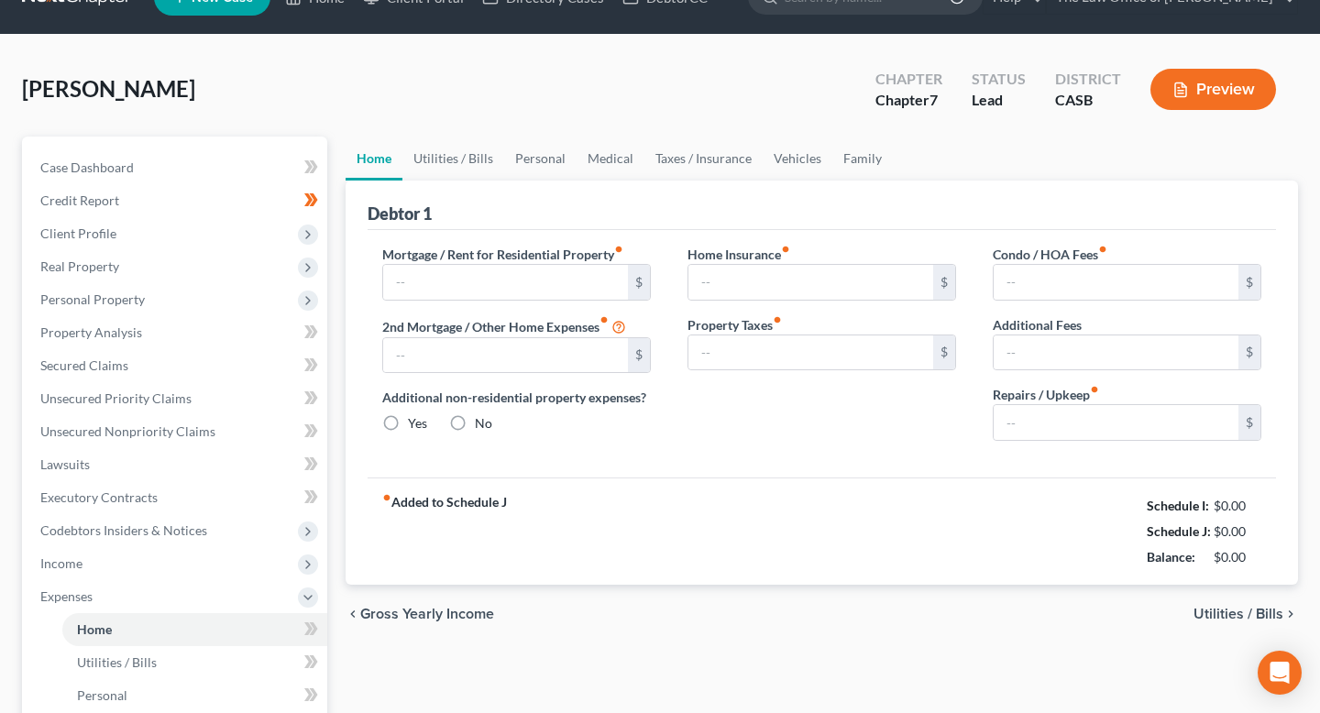
type input "0.00"
radio input "true"
type input "0.00"
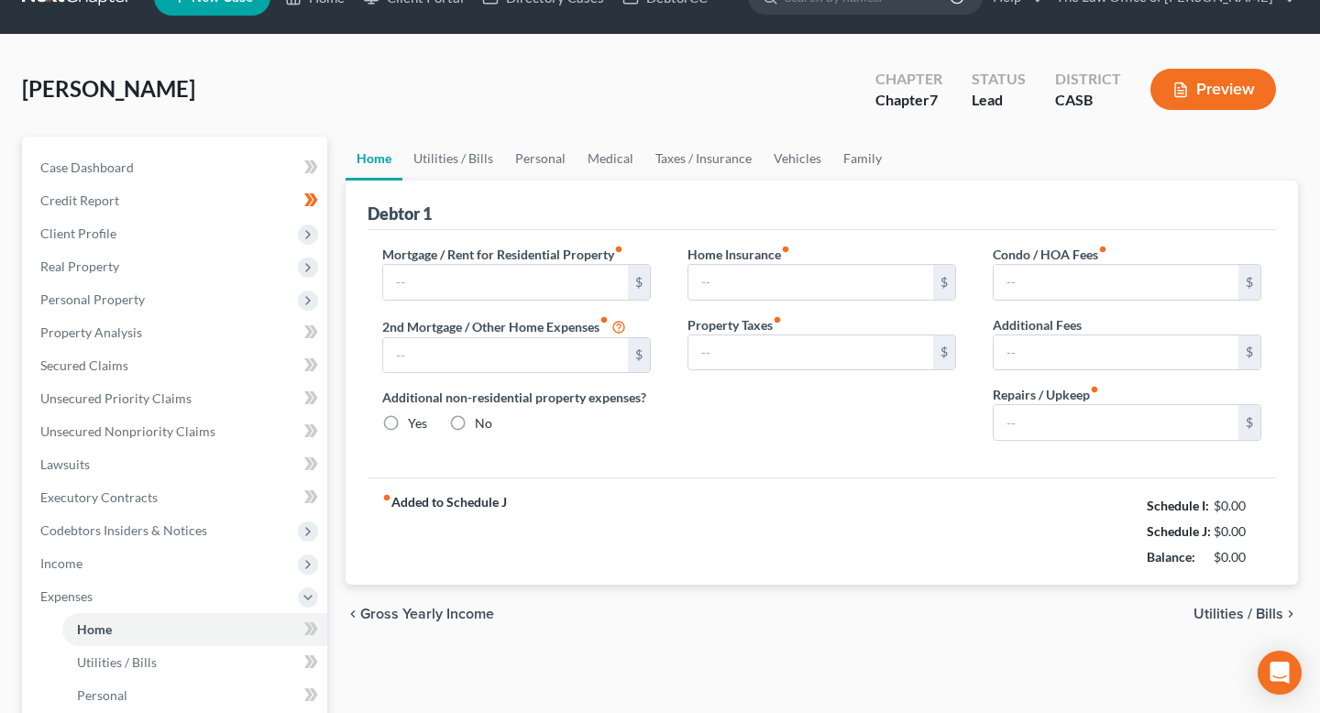
type input "0.00"
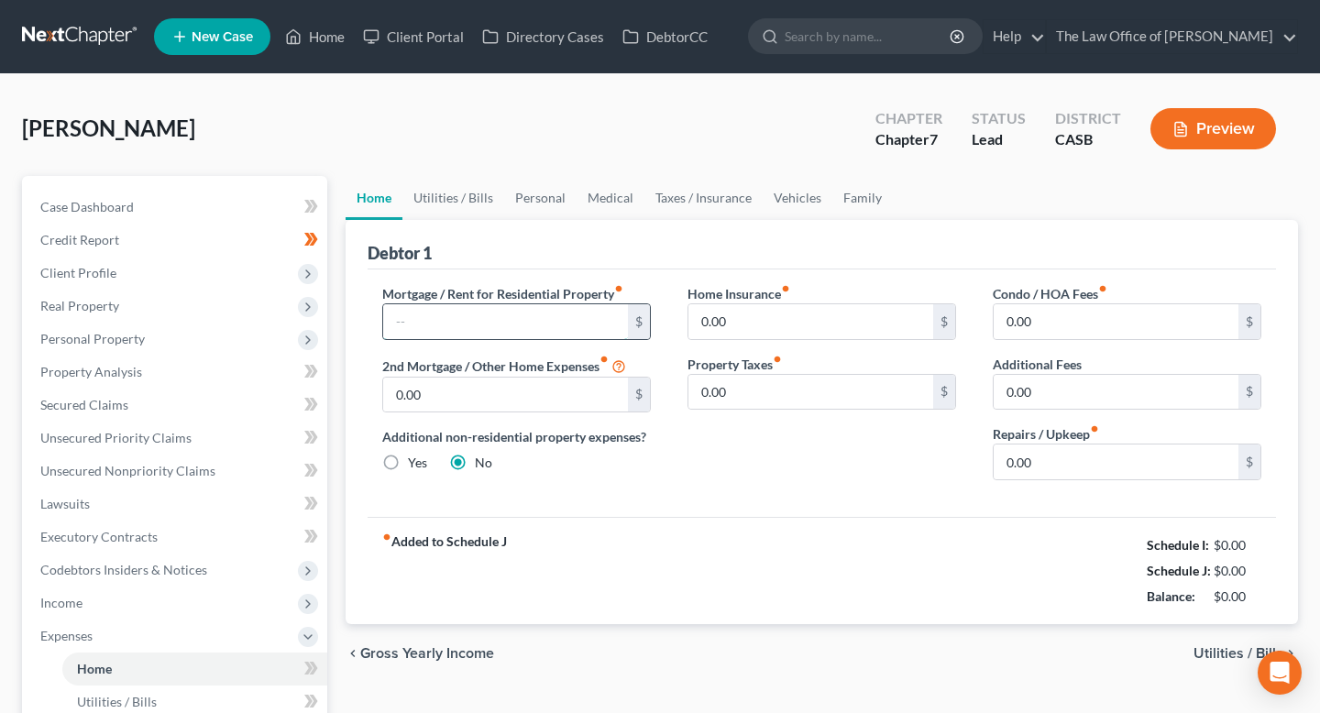
click at [441, 320] on input "text" at bounding box center [505, 321] width 245 height 35
type input "200"
click at [788, 469] on div "Home Insurance fiber_manual_record 0.00 $ Property Taxes fiber_manual_record 0.…" at bounding box center [821, 389] width 305 height 211
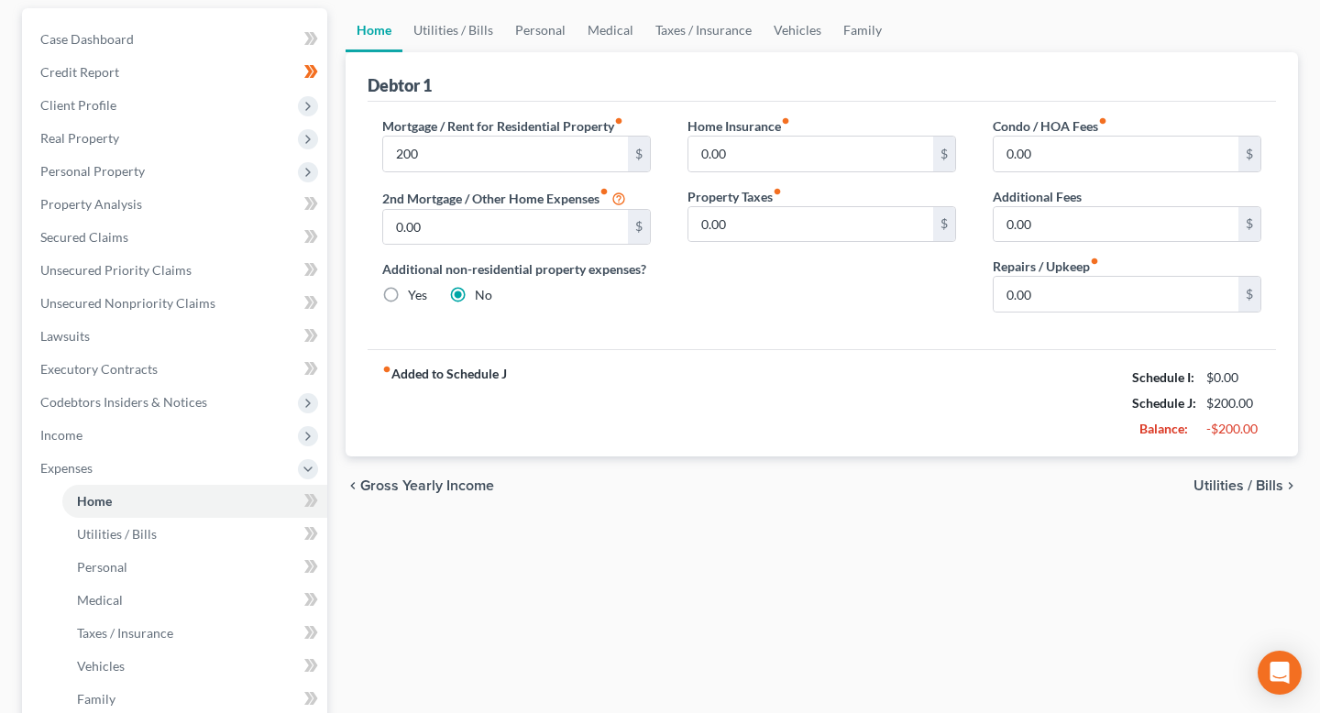
scroll to position [177, 0]
